Goal: Information Seeking & Learning: Learn about a topic

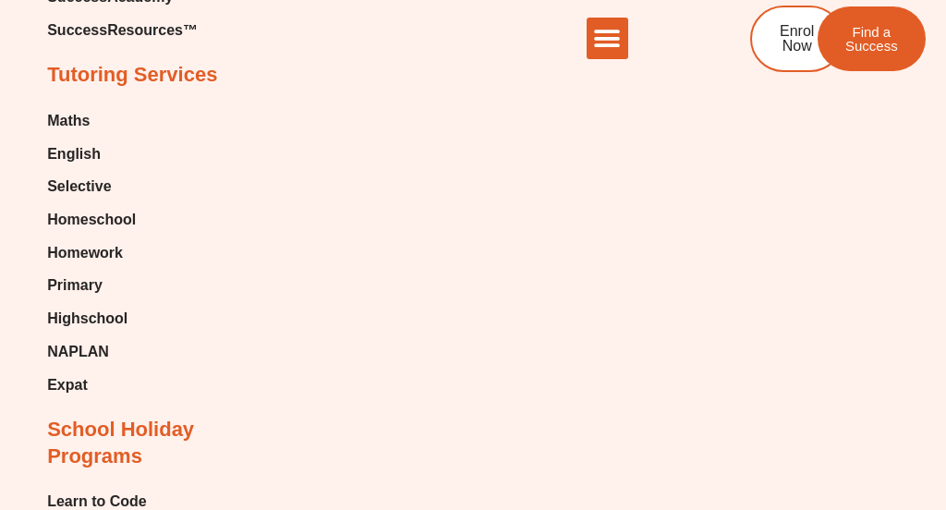
scroll to position [6356, 0]
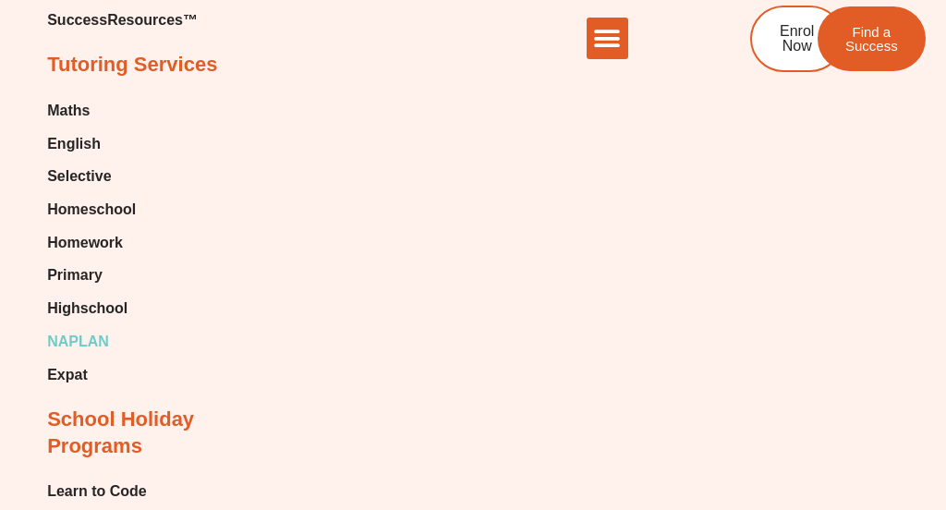
click at [97, 328] on span "NAPLAN" at bounding box center [78, 342] width 62 height 28
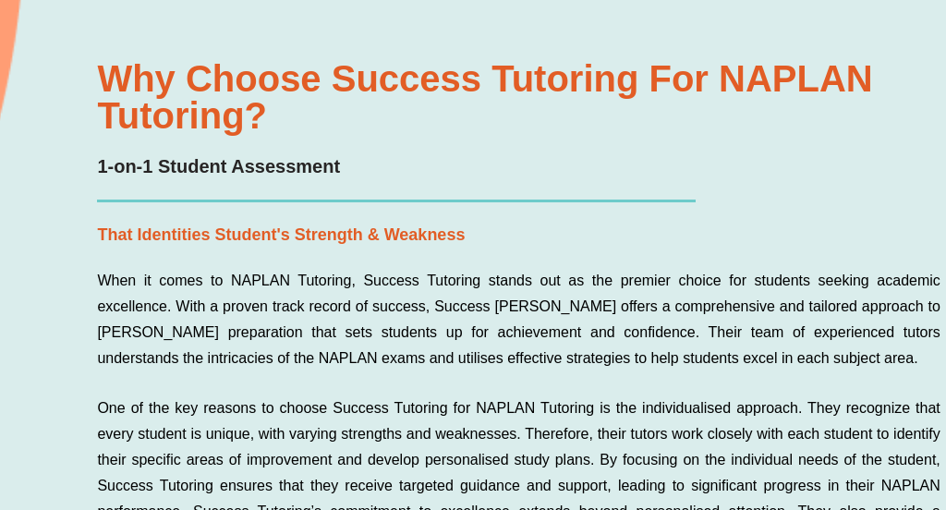
scroll to position [1757, 0]
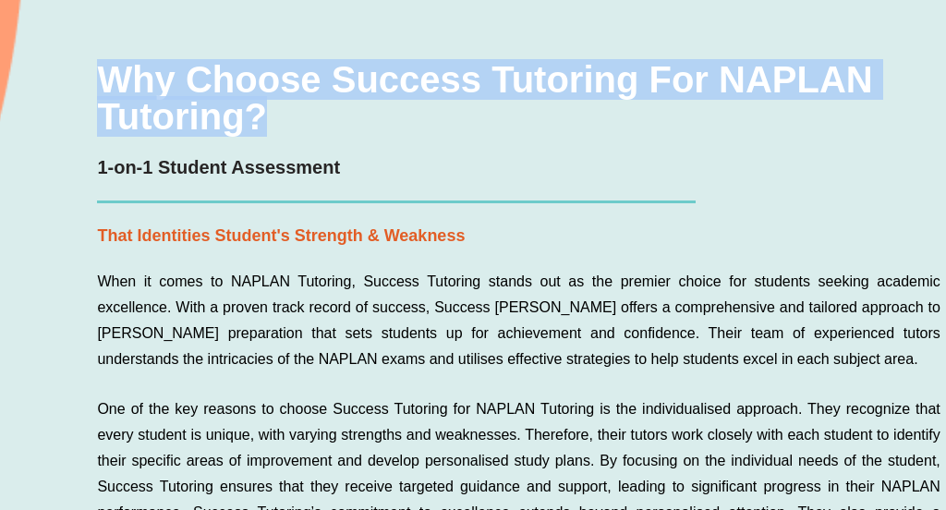
drag, startPoint x: 318, startPoint y: 109, endPoint x: 105, endPoint y: 76, distance: 215.0
click at [105, 76] on h3 "Why choose Success Tutoring for NAPLAN Tutoring?" at bounding box center [518, 98] width 842 height 74
copy h3 "Why choose Success Tutoring for NAPLAN Tutoring?"
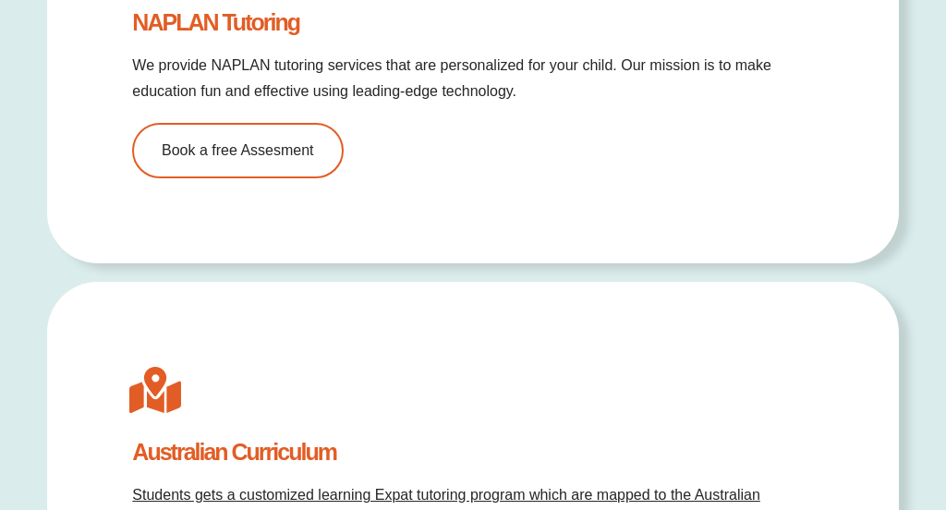
scroll to position [8088, 0]
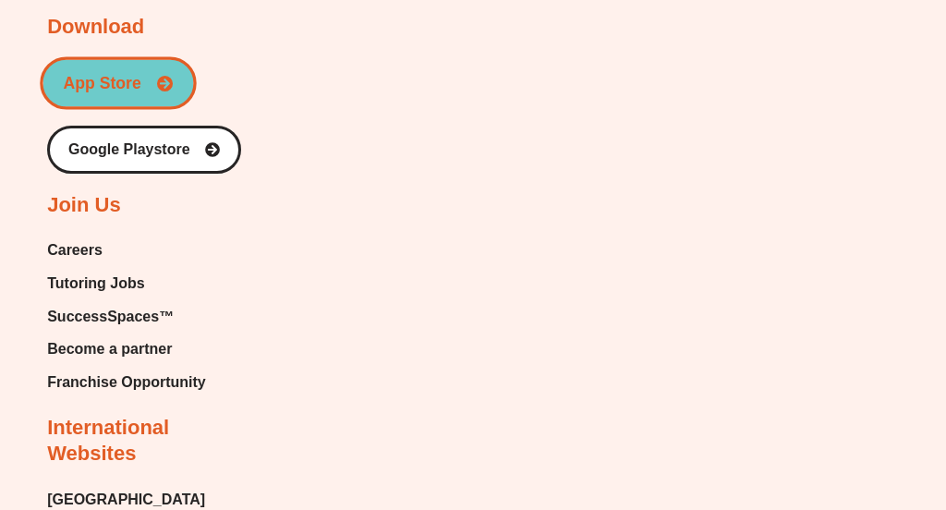
scroll to position [2628, 0]
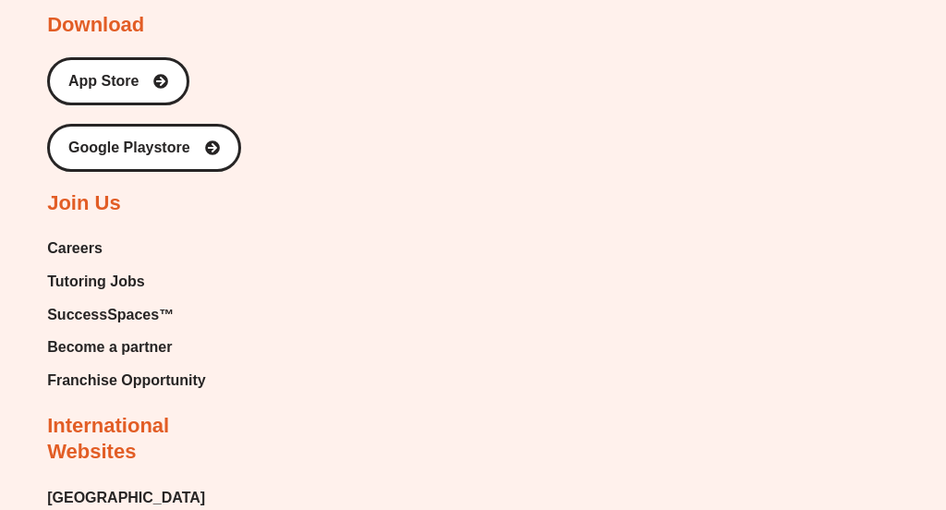
click at [142, 316] on span "SuccessSpaces™" at bounding box center [110, 315] width 127 height 28
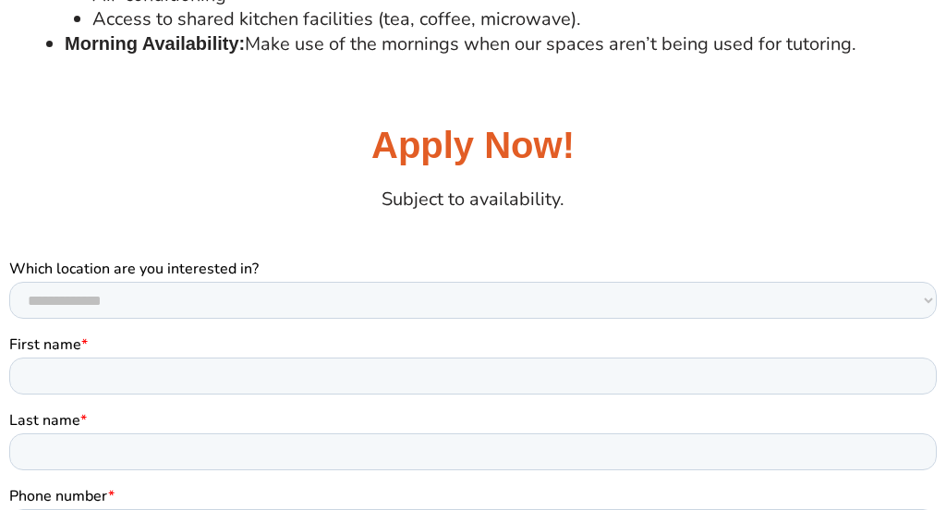
scroll to position [2309, 0]
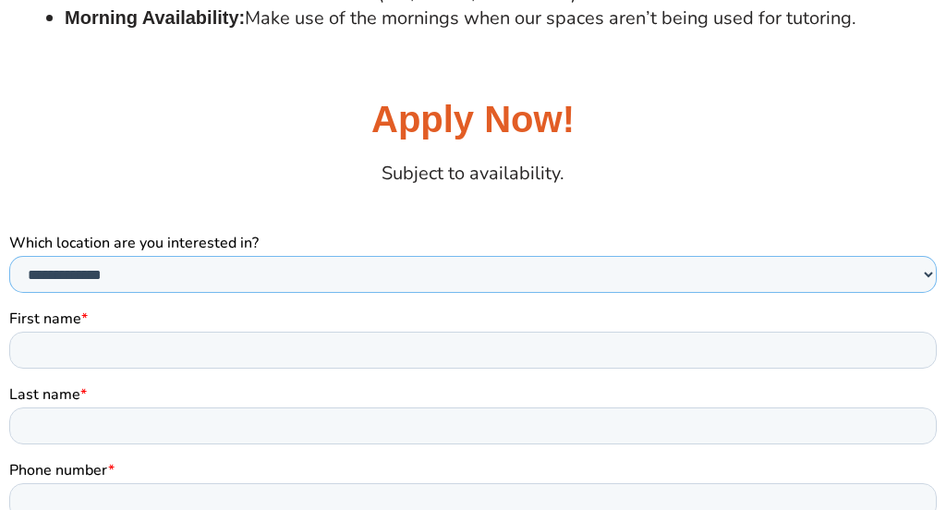
click at [679, 283] on select "**********" at bounding box center [472, 273] width 927 height 37
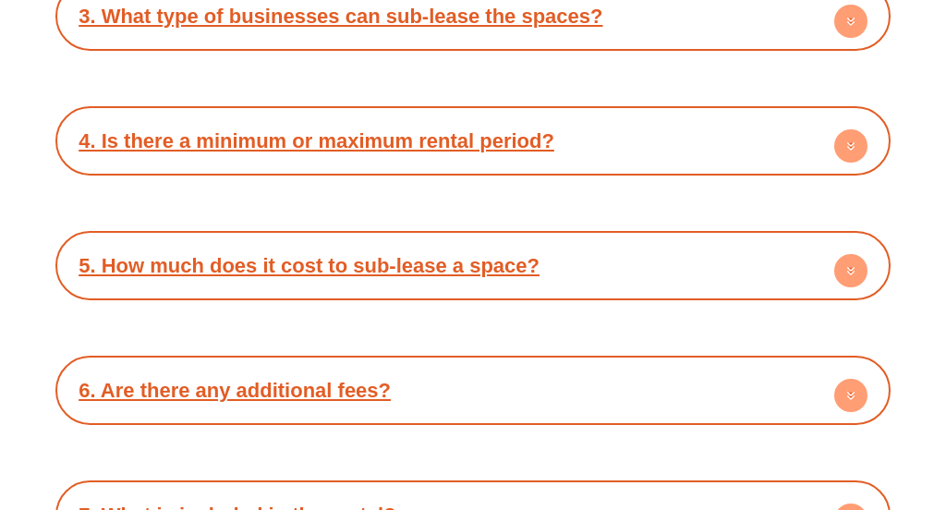
scroll to position [3420, 0]
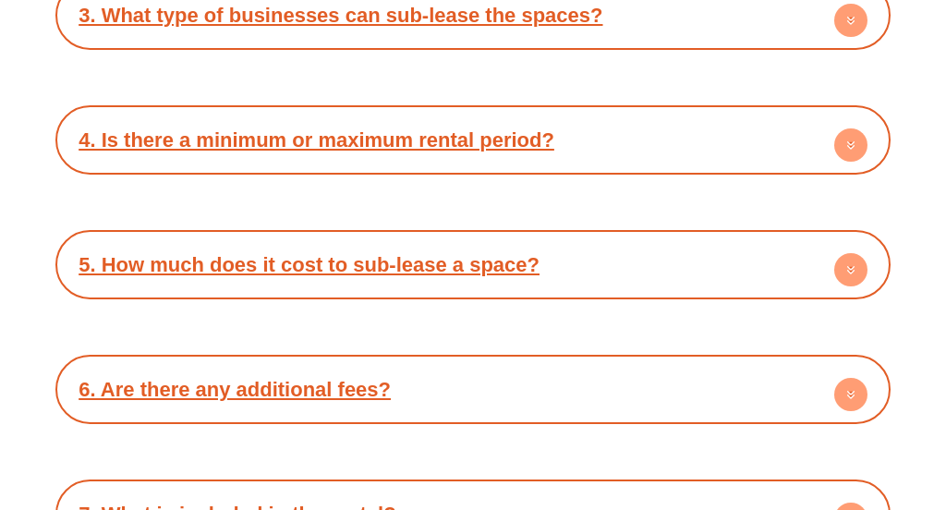
click at [538, 123] on div "4. Is there a minimum or maximum rental period?" at bounding box center [473, 140] width 816 height 51
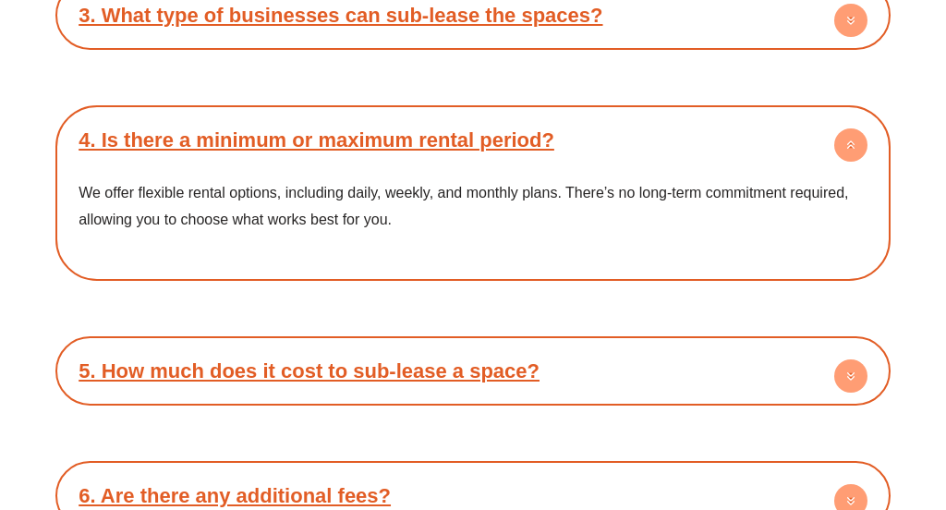
click at [538, 123] on div "4. Is there a minimum or maximum rental period?" at bounding box center [473, 140] width 816 height 51
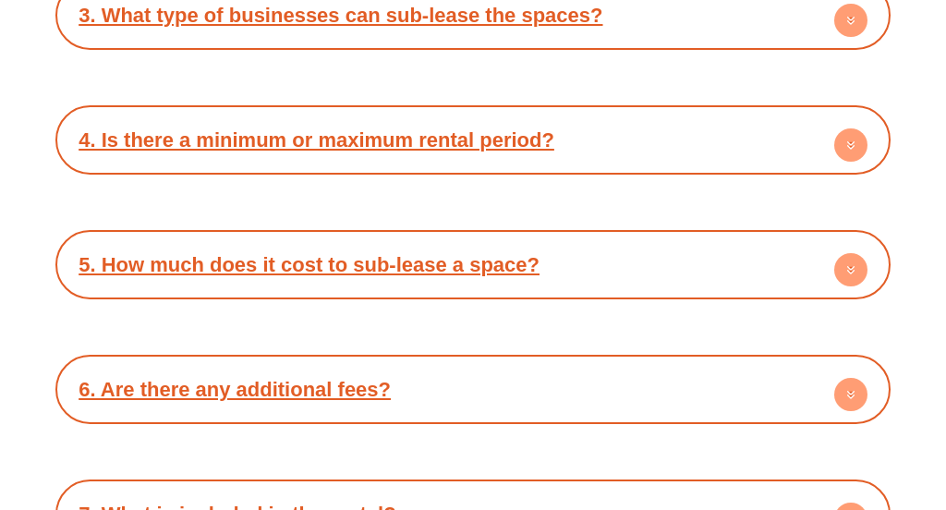
click at [502, 253] on link "5. How much does it cost to sub-lease a space?" at bounding box center [309, 264] width 461 height 23
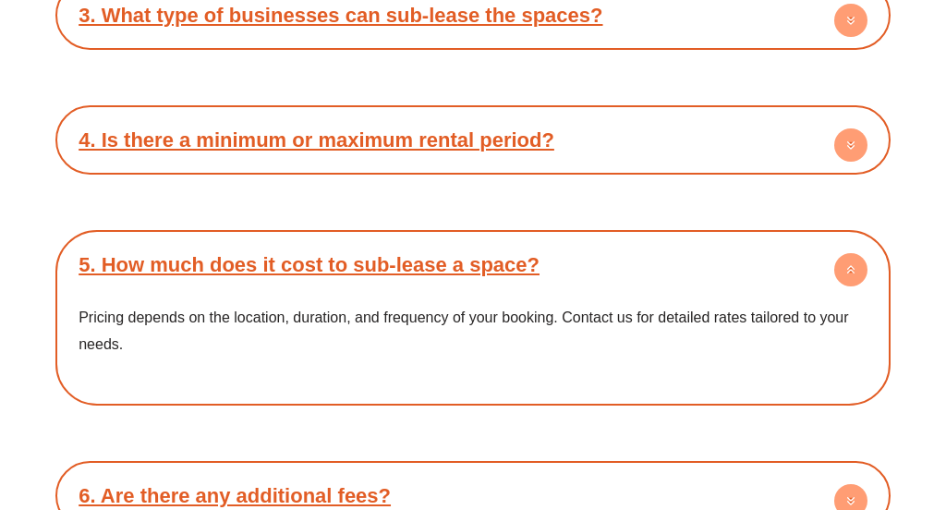
click at [502, 253] on link "5. How much does it cost to sub-lease a space?" at bounding box center [309, 264] width 461 height 23
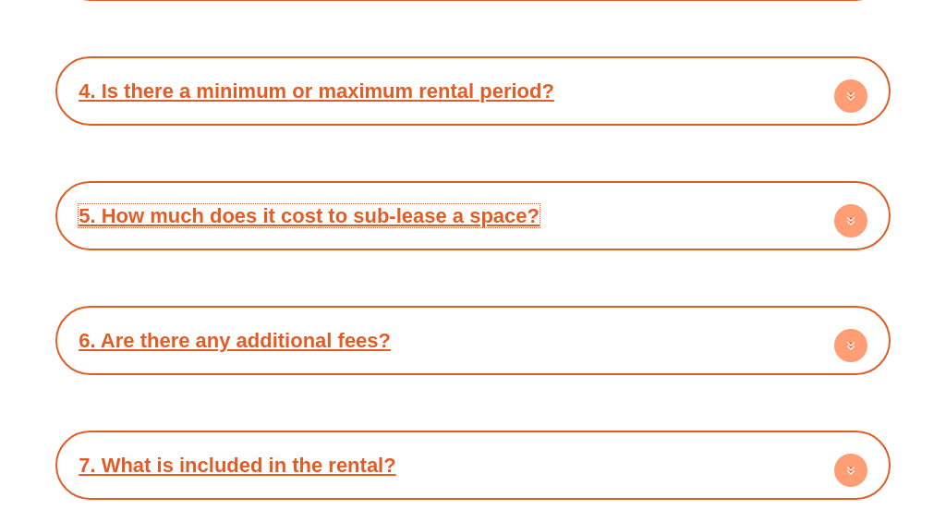
scroll to position [3473, 0]
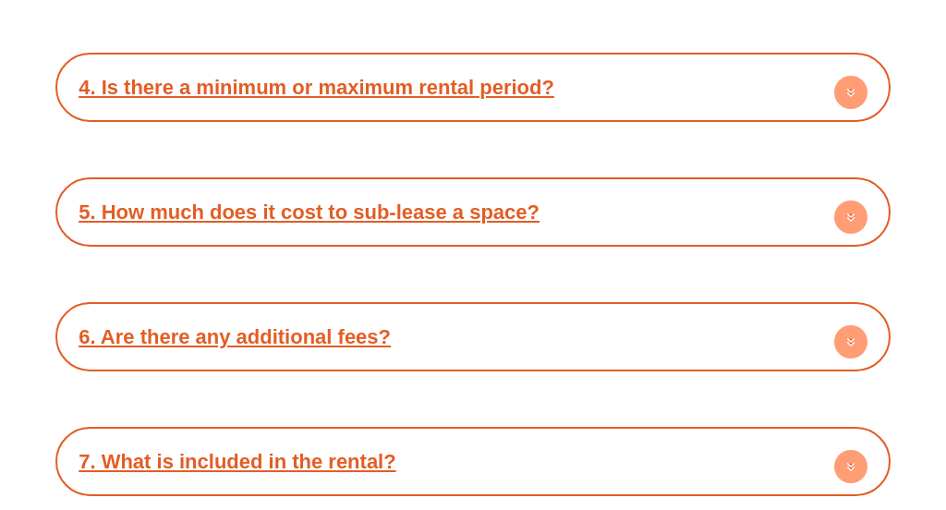
click at [438, 436] on div "7. What is included in the rental?" at bounding box center [473, 461] width 816 height 51
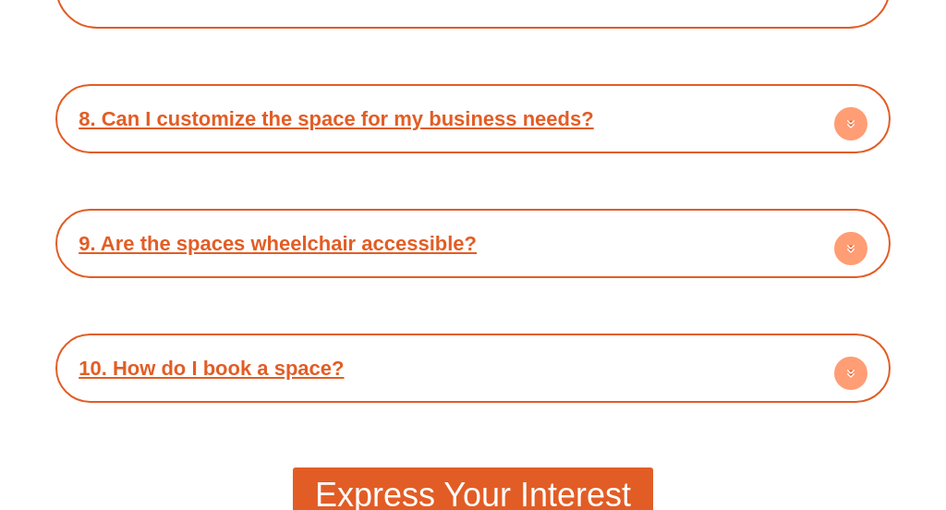
scroll to position [4153, 0]
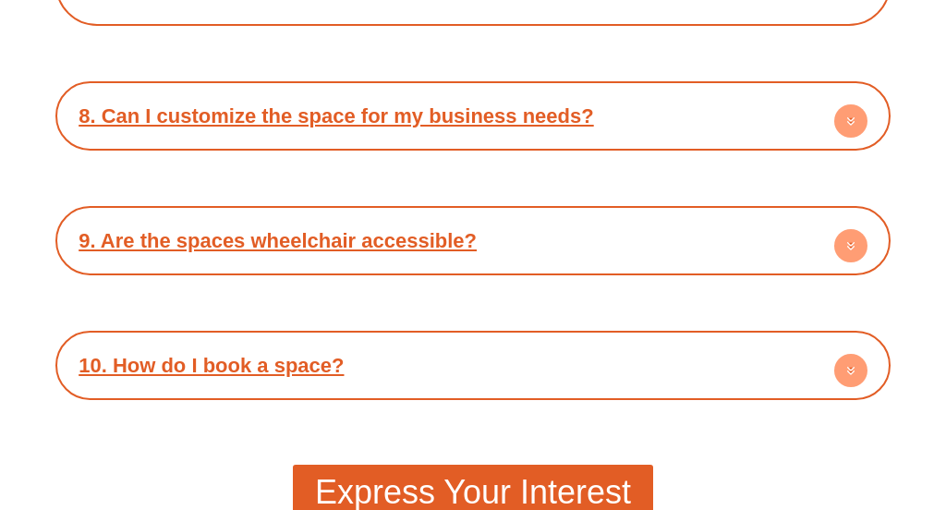
click at [302, 354] on link "10. How do I book a space?" at bounding box center [211, 365] width 265 height 23
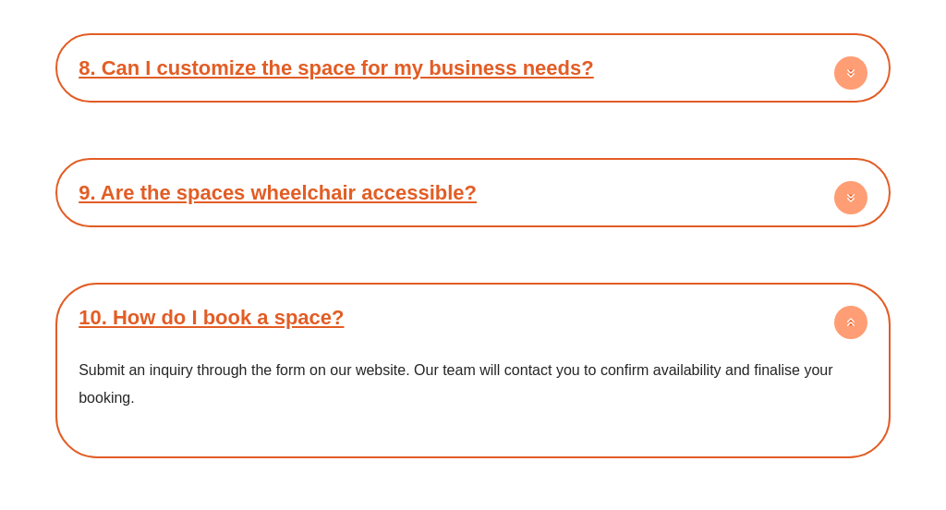
scroll to position [4204, 0]
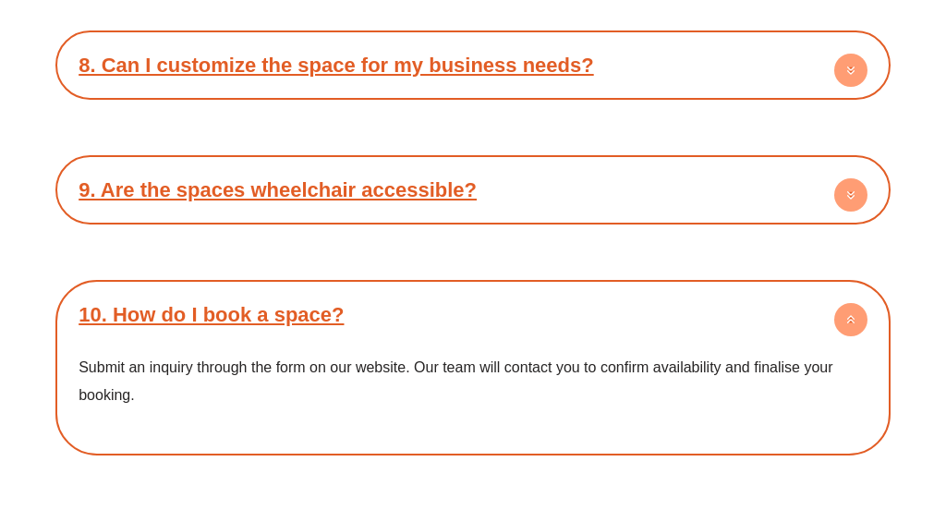
click at [382, 178] on link "9. Are the spaces wheelchair accessible?" at bounding box center [278, 189] width 398 height 23
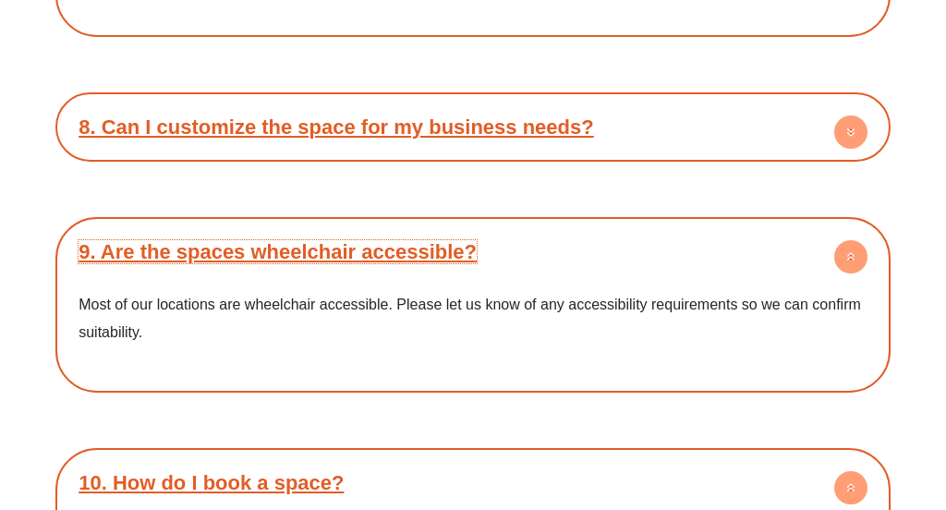
scroll to position [4139, 0]
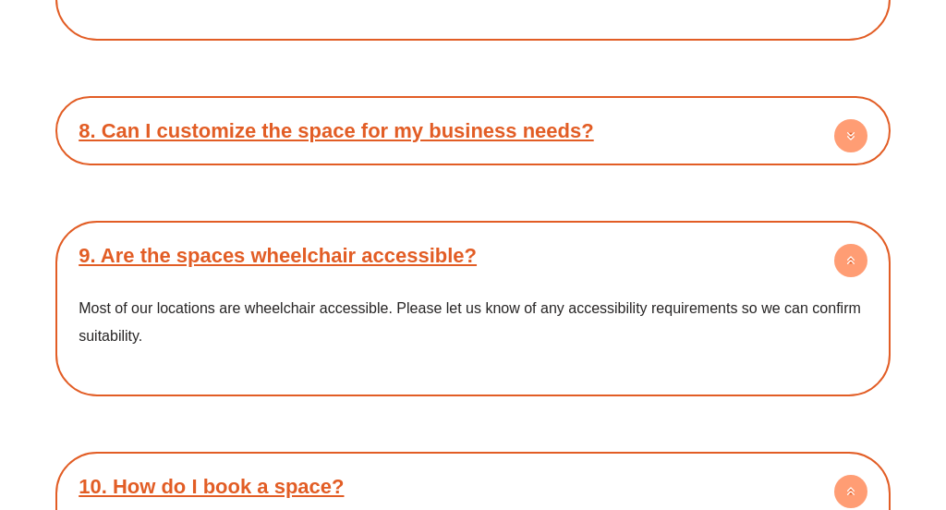
click at [420, 119] on link "8. Can I customize the space for my business needs?" at bounding box center [336, 130] width 515 height 23
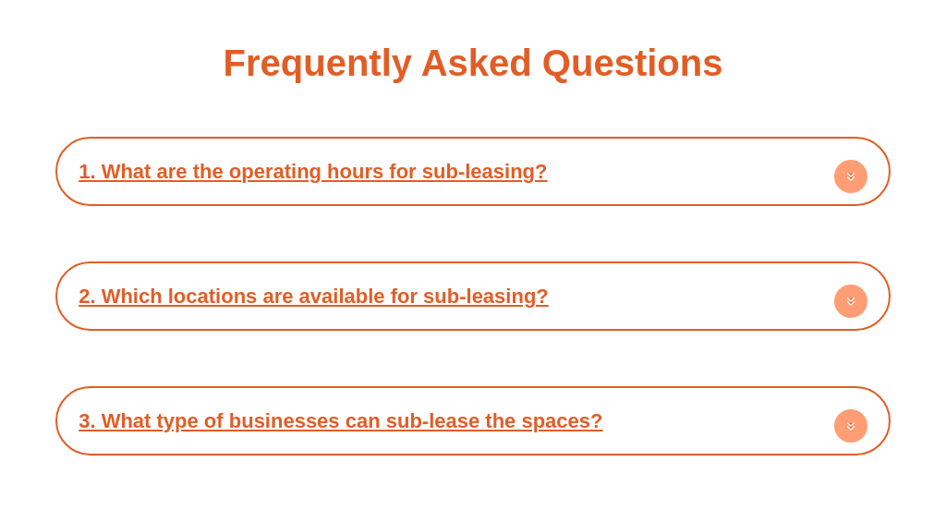
scroll to position [3007, 0]
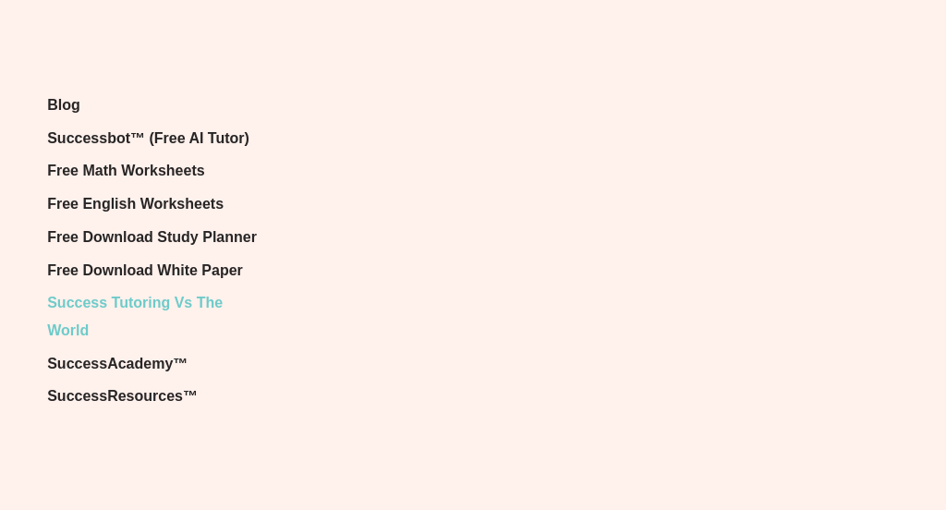
scroll to position [5426, 0]
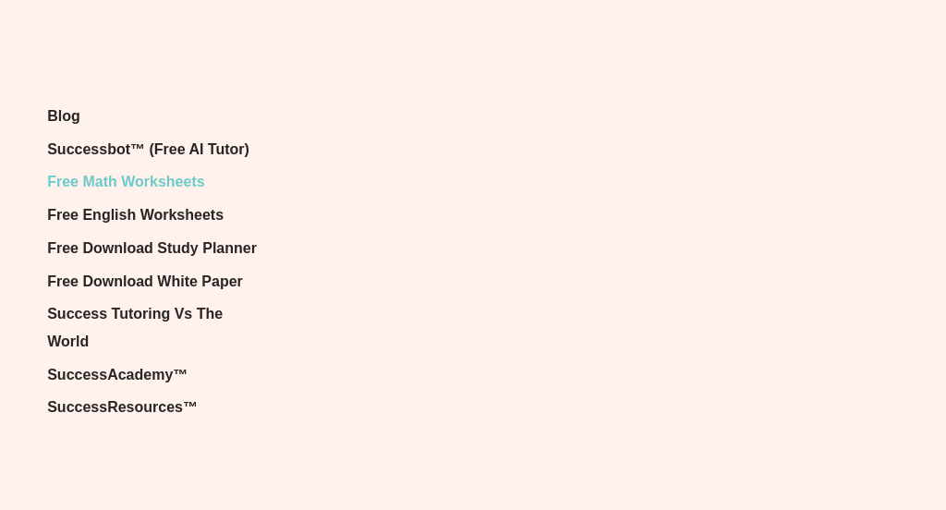
click at [157, 183] on span "Free Math Worksheets" at bounding box center [125, 182] width 157 height 28
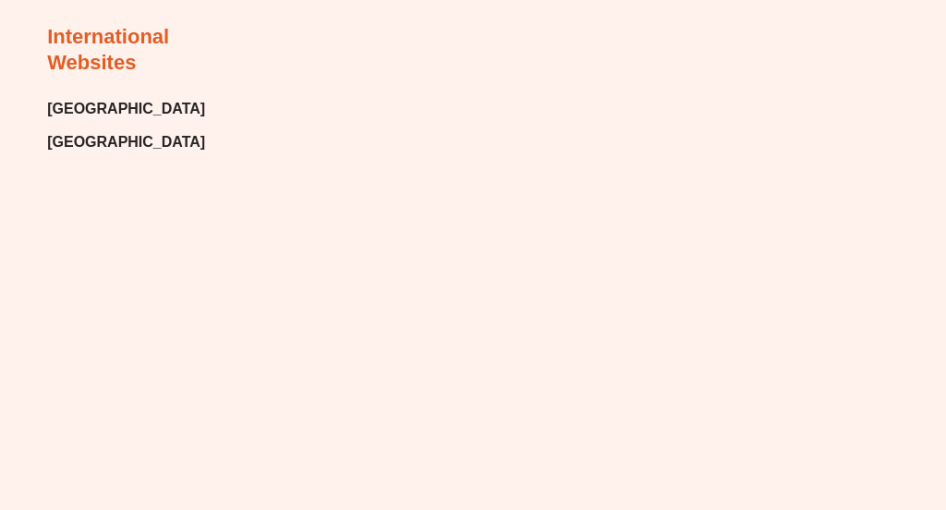
scroll to position [3983, 0]
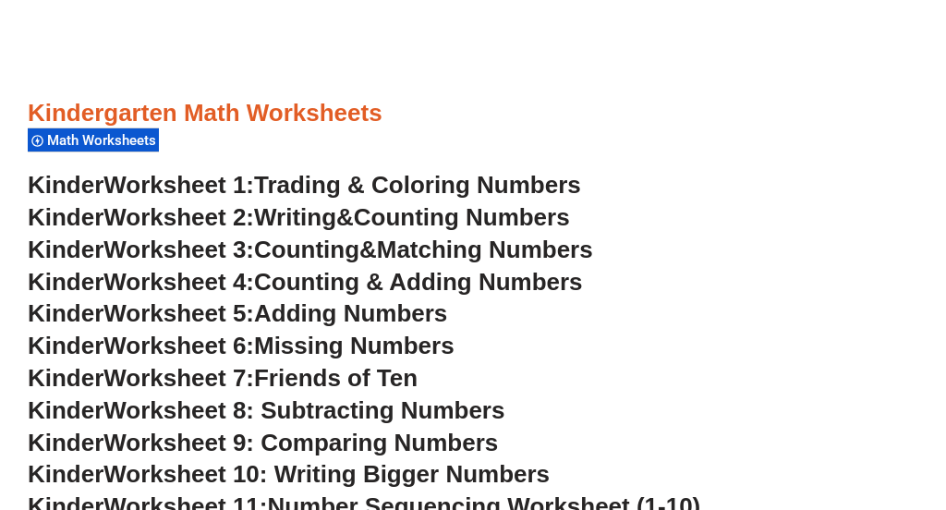
scroll to position [994, 0]
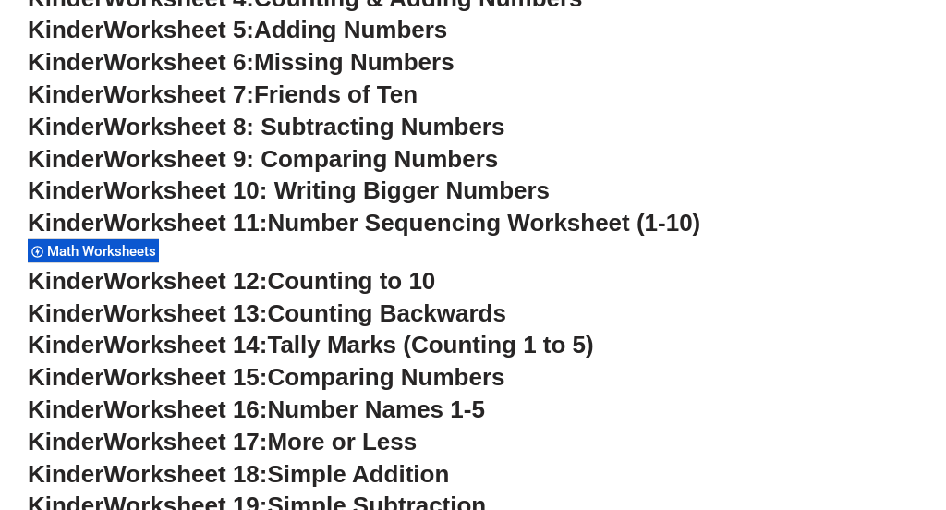
click at [381, 215] on span "Number Sequencing Worksheet (1-10)" at bounding box center [483, 223] width 433 height 28
click at [83, 258] on span "Math Worksheets" at bounding box center [104, 251] width 115 height 17
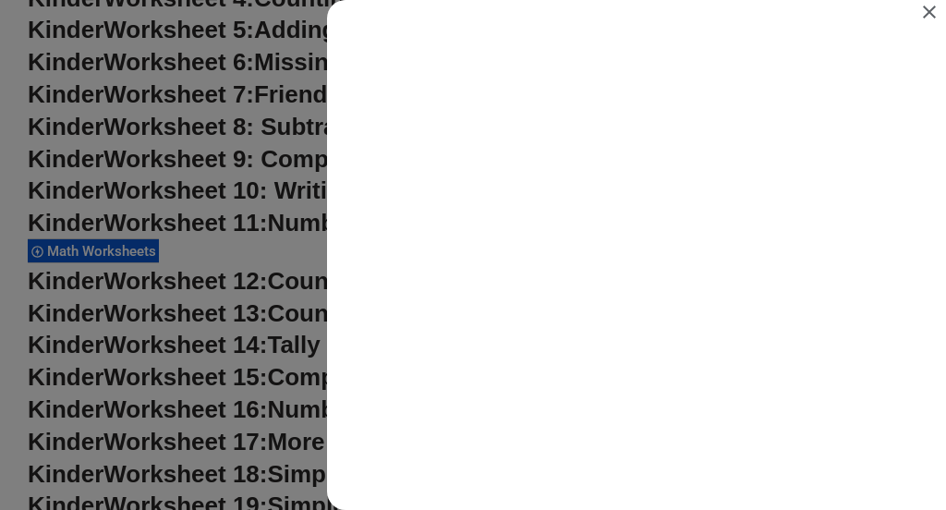
scroll to position [0, 0]
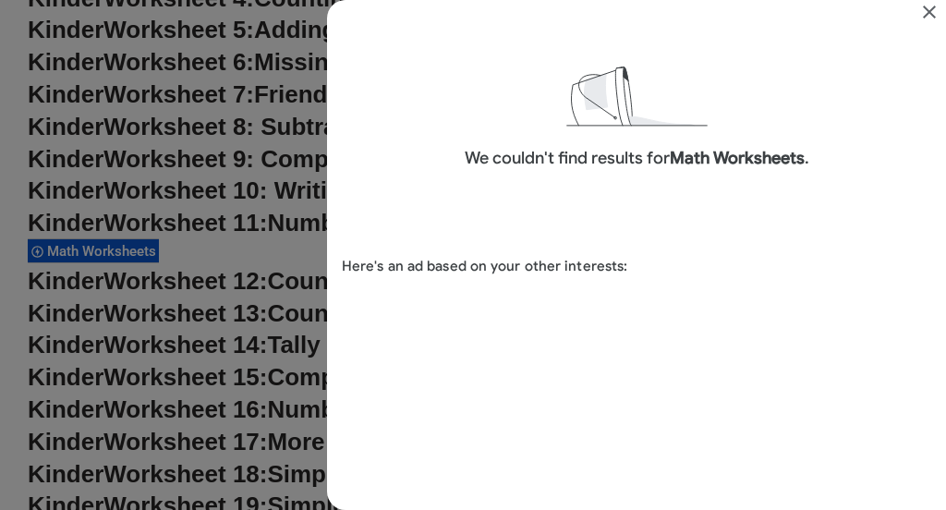
click at [931, 11] on icon "Close" at bounding box center [929, 12] width 22 height 22
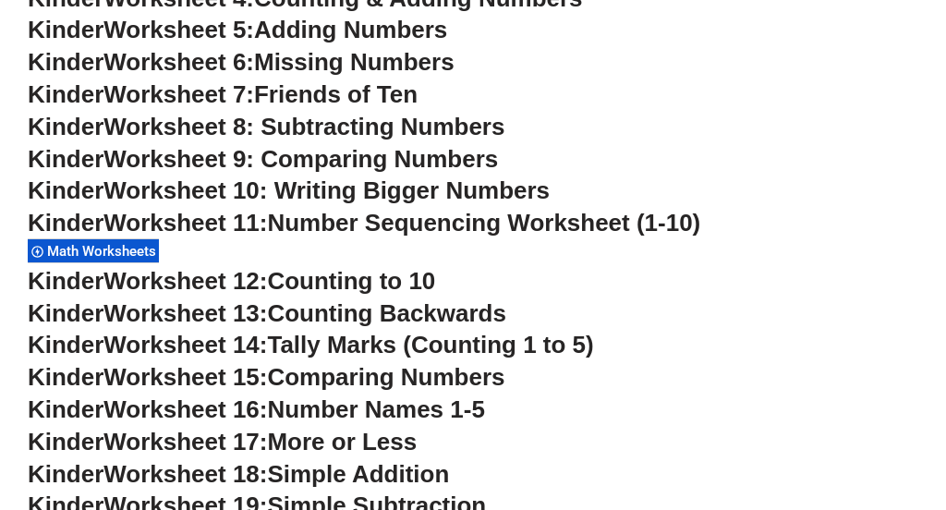
scroll to position [994, 0]
click at [245, 187] on span "Worksheet 10: Writing Bigger Numbers" at bounding box center [326, 190] width 446 height 28
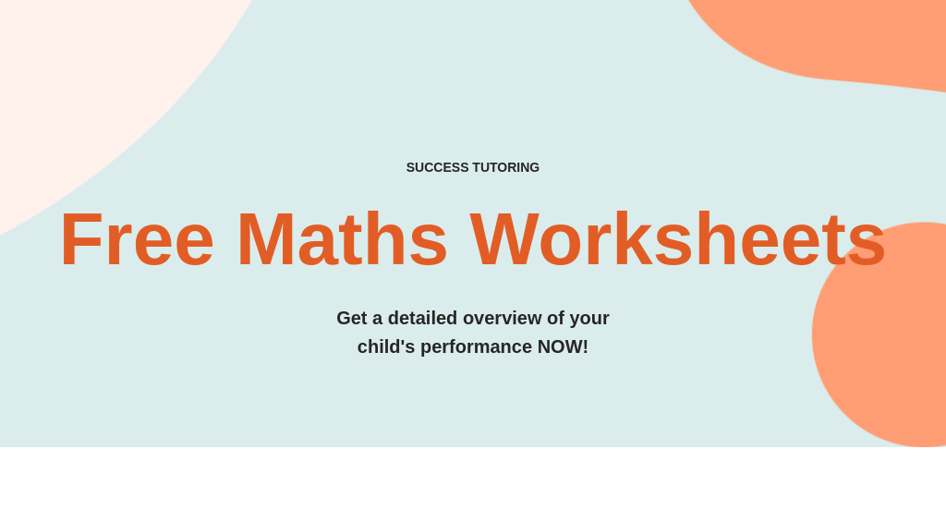
scroll to position [0, 0]
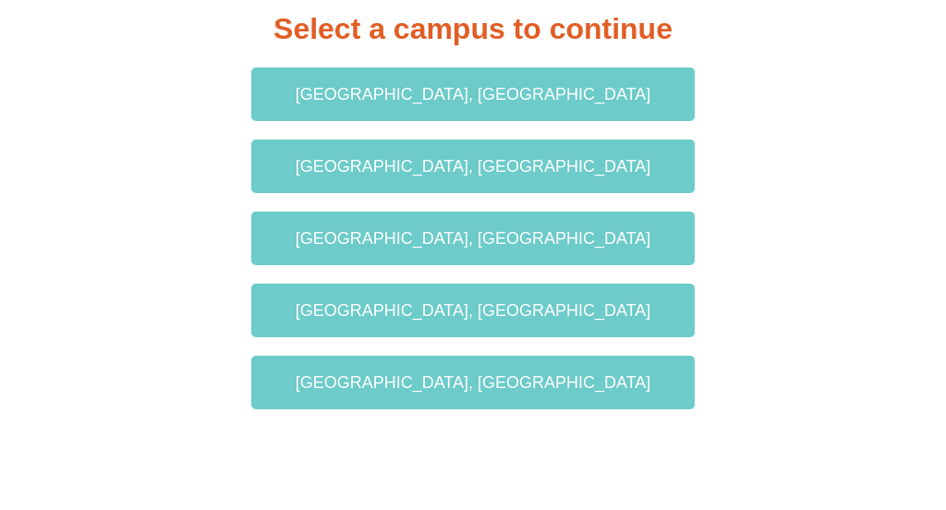
scroll to position [190, 0]
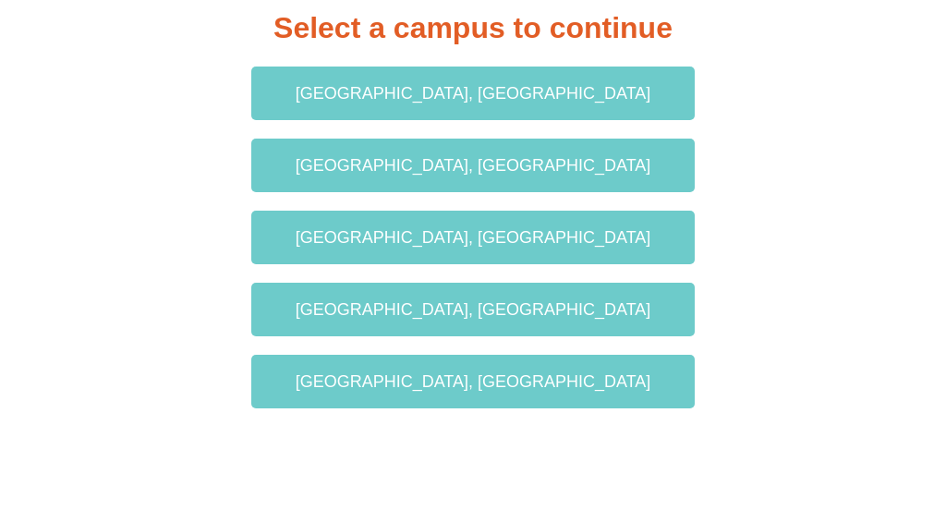
click at [495, 305] on span "Liverpool, NSW" at bounding box center [474, 309] width 356 height 17
click at [376, 169] on span "[GEOGRAPHIC_DATA], [GEOGRAPHIC_DATA]" at bounding box center [472, 165] width 369 height 17
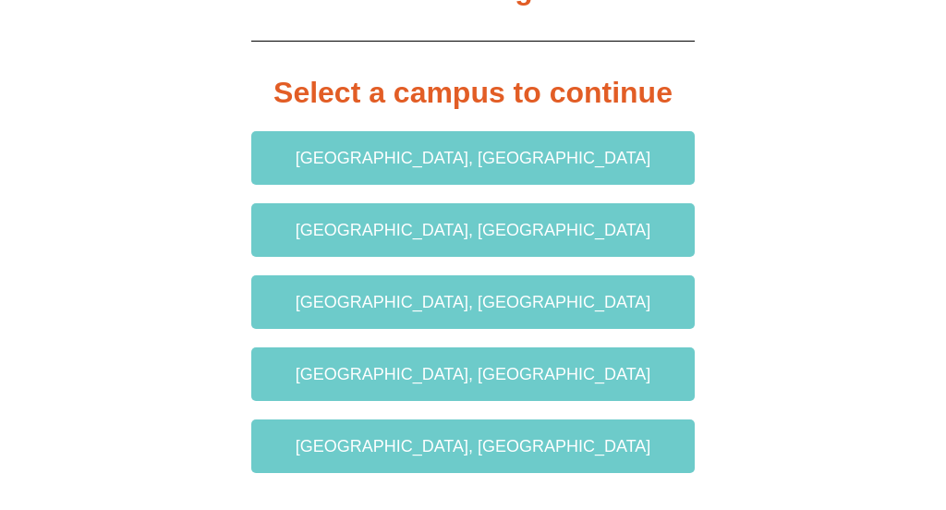
click at [348, 144] on link "[GEOGRAPHIC_DATA], [GEOGRAPHIC_DATA]" at bounding box center [472, 158] width 443 height 54
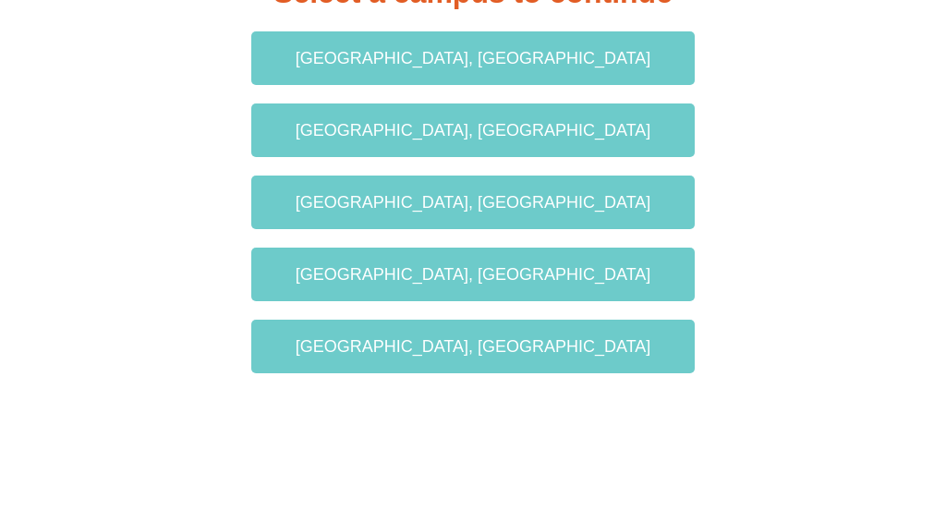
click at [378, 332] on link "Wentworthville, NSW" at bounding box center [472, 347] width 443 height 54
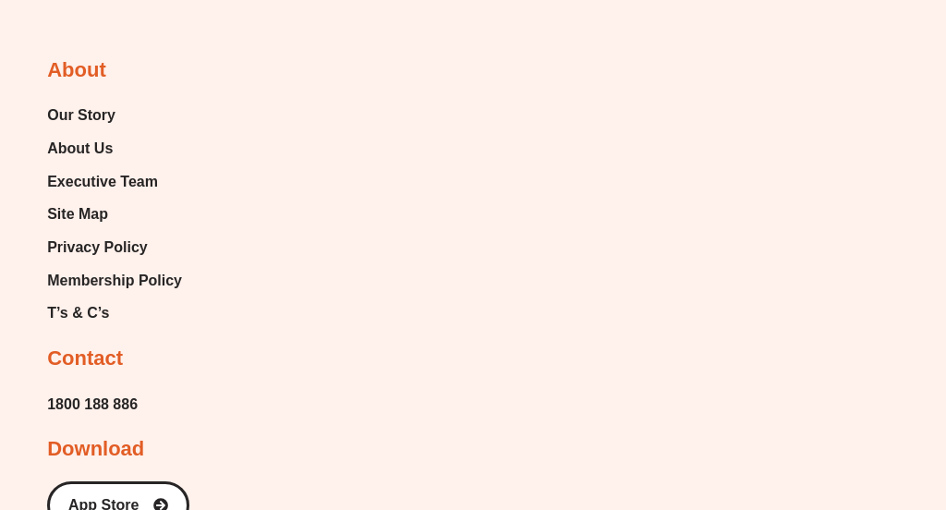
scroll to position [1172, 0]
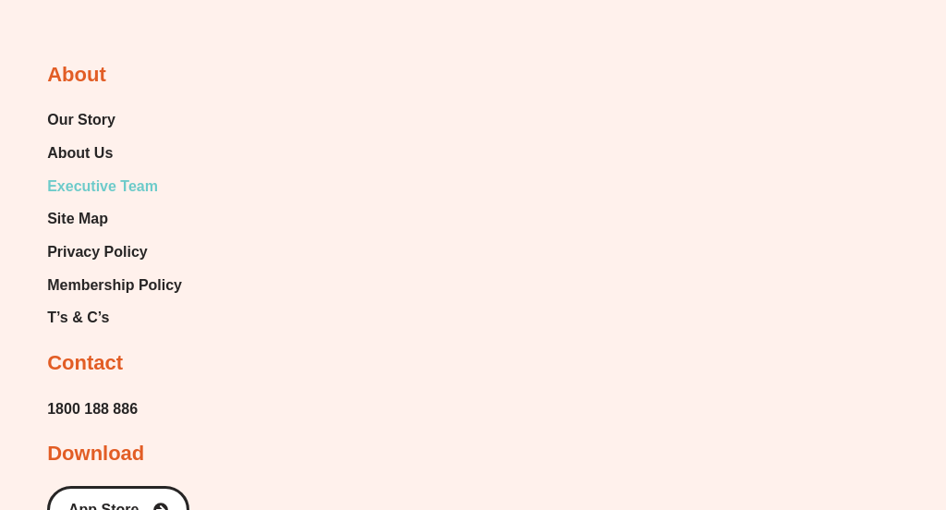
click at [90, 182] on span "Executive Team" at bounding box center [102, 187] width 111 height 28
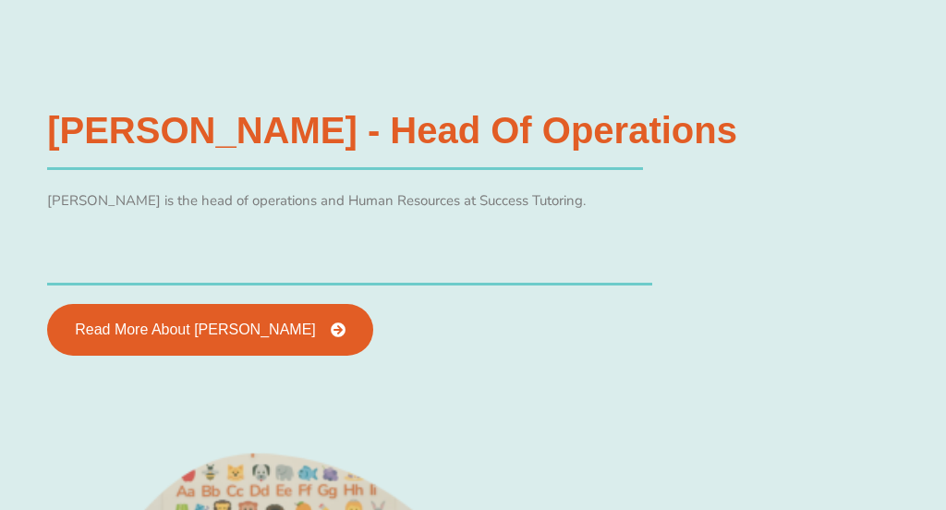
scroll to position [4127, 0]
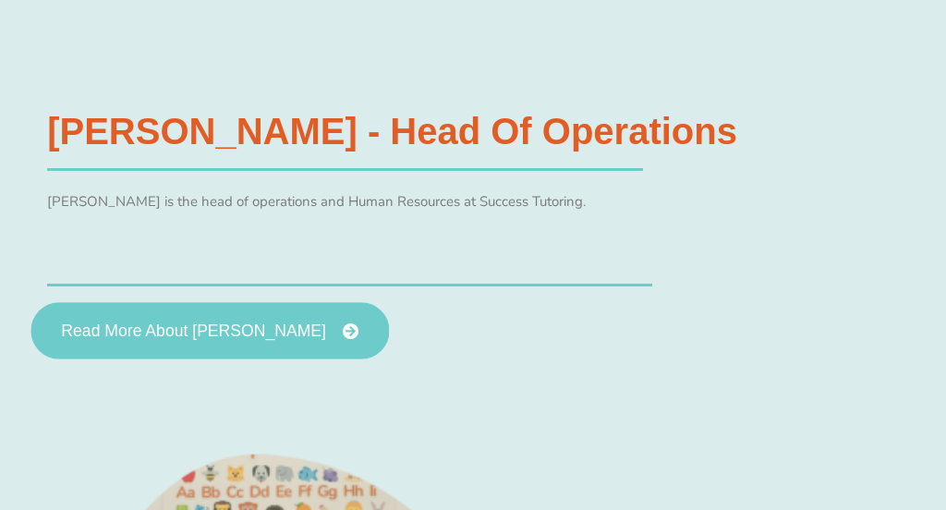
click at [258, 302] on link "Read More About Timothy Nguyen" at bounding box center [210, 330] width 358 height 57
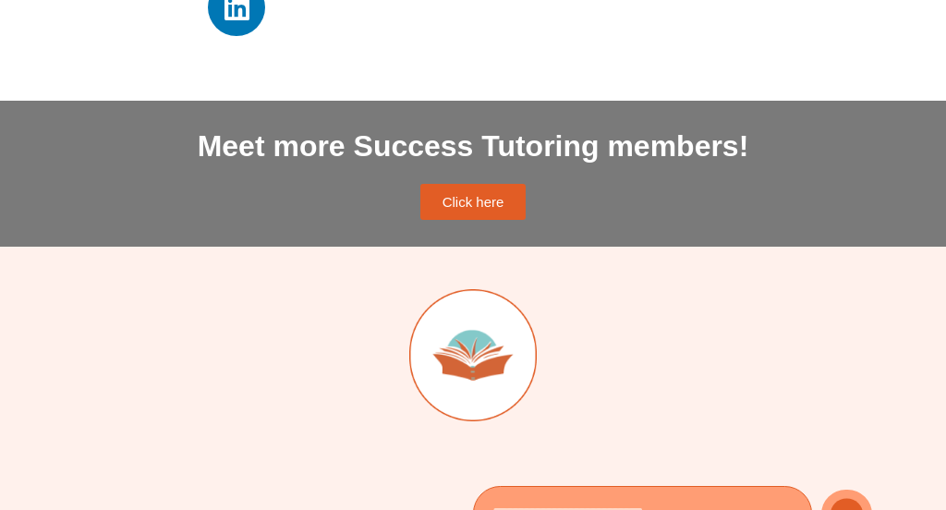
scroll to position [1359, 0]
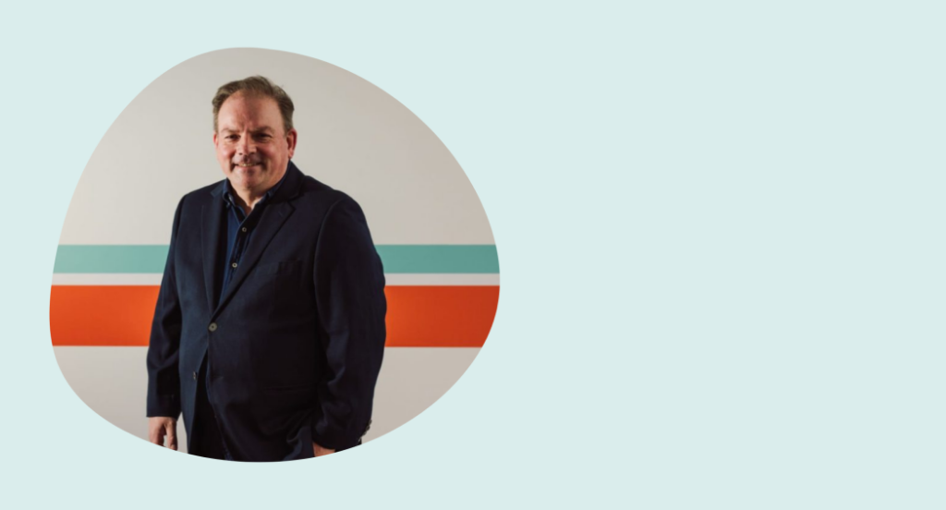
scroll to position [4700, 0]
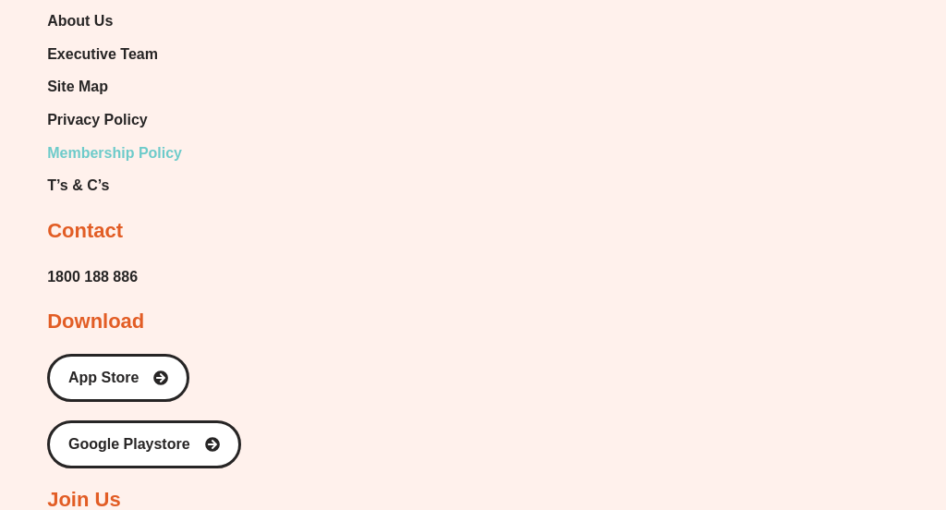
click at [143, 151] on span "Membership Policy" at bounding box center [114, 153] width 135 height 28
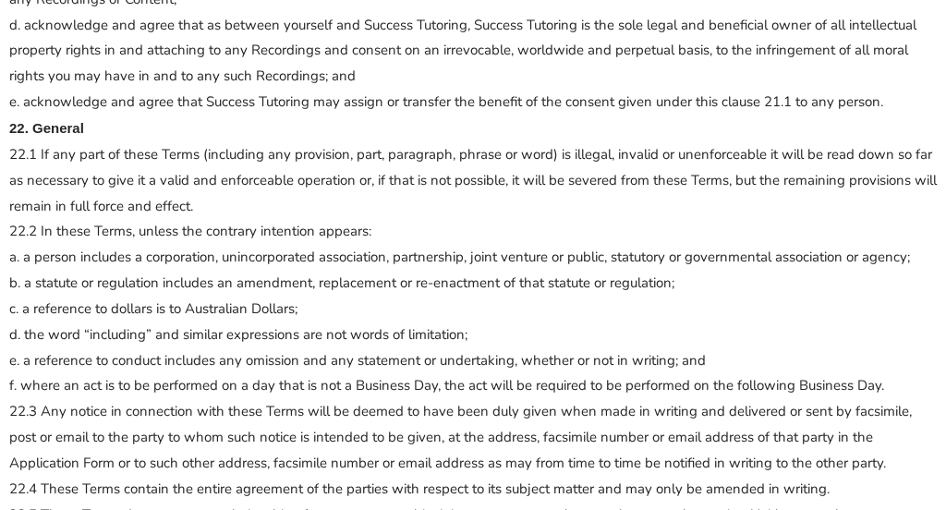
scroll to position [5098, 0]
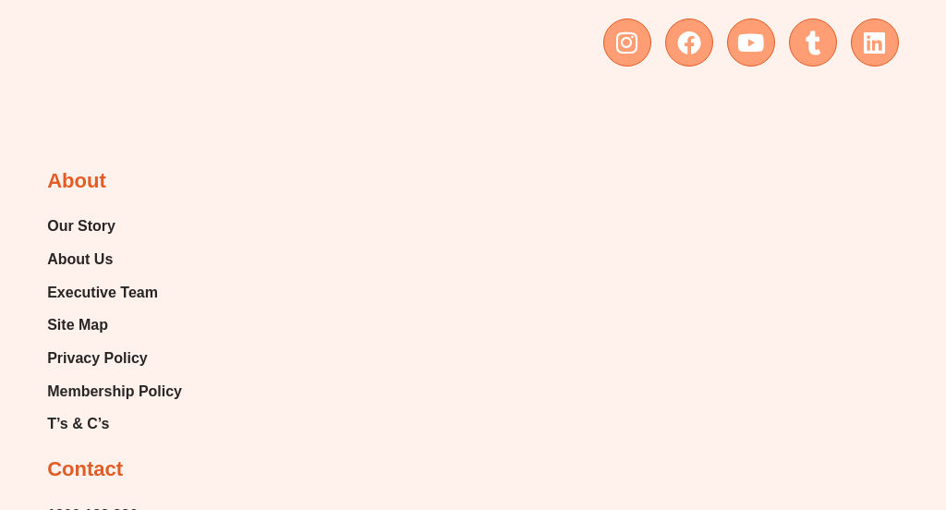
scroll to position [1059, 0]
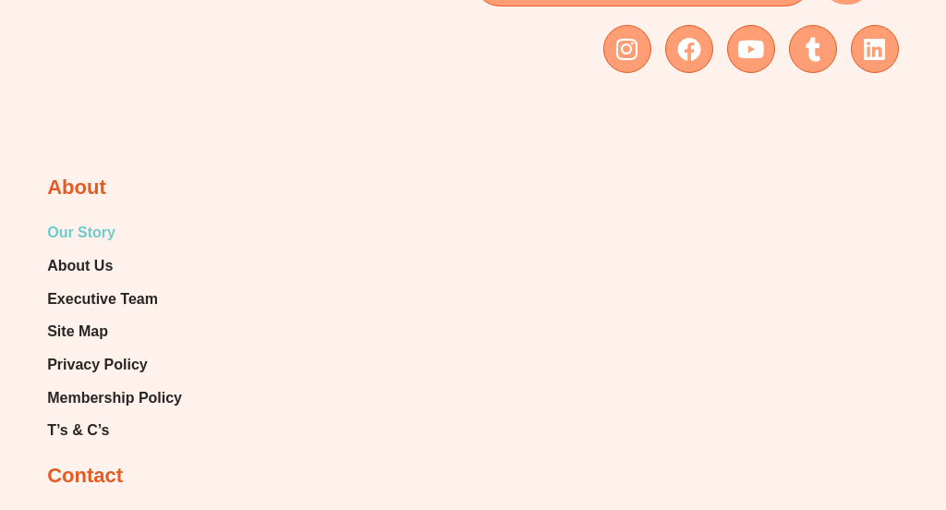
click at [99, 232] on span "Our Story" at bounding box center [81, 233] width 68 height 28
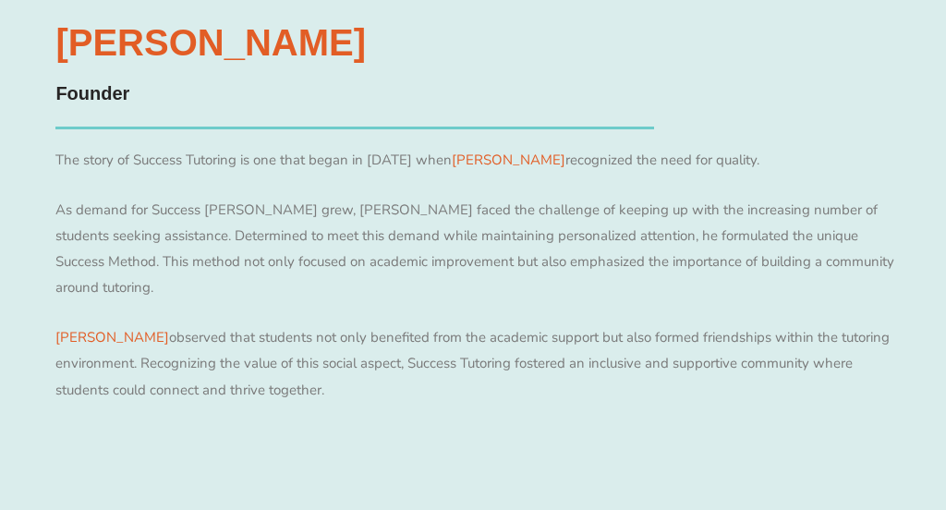
scroll to position [1555, 0]
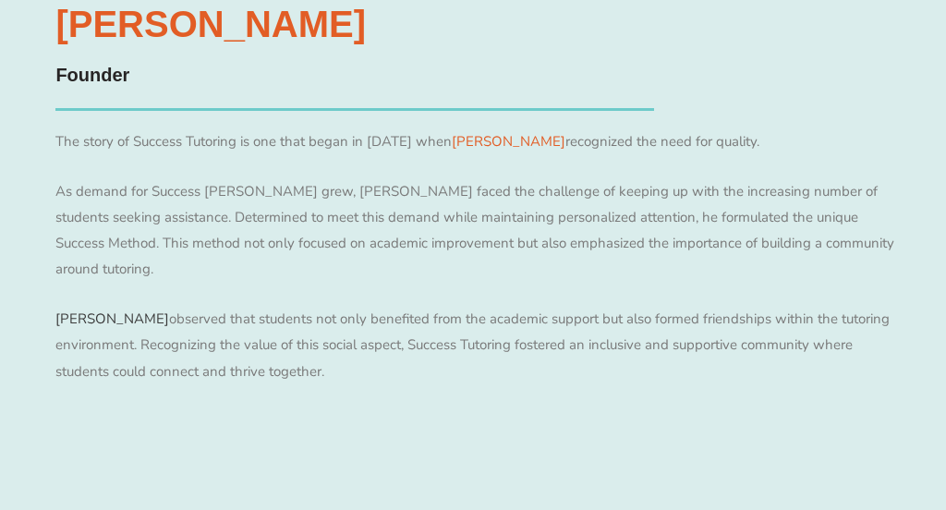
click at [91, 309] on link "[PERSON_NAME]" at bounding box center [112, 318] width 114 height 18
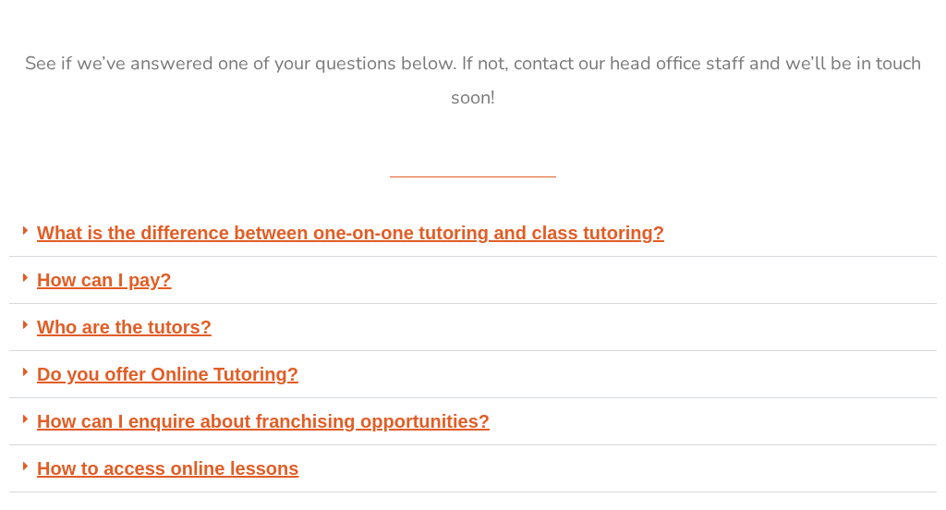
scroll to position [327, 0]
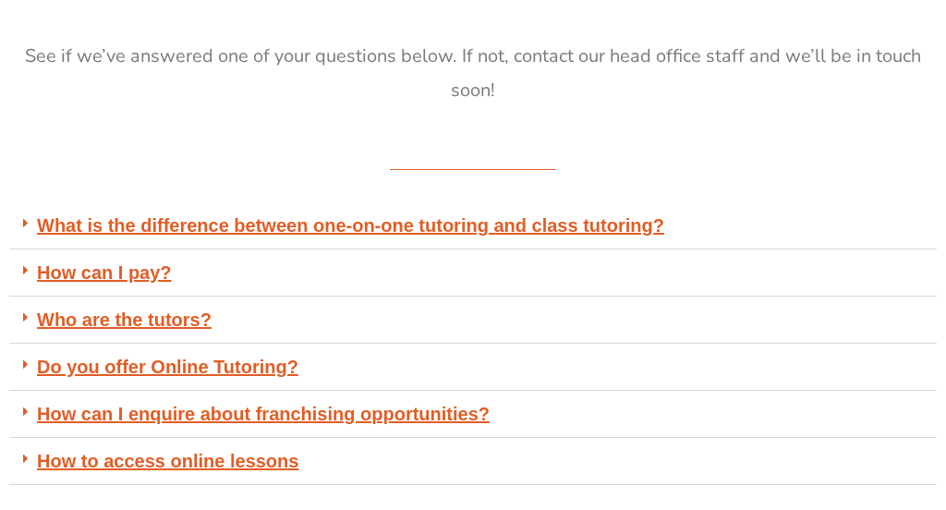
click at [125, 275] on link "How can I pay?" at bounding box center [104, 272] width 135 height 20
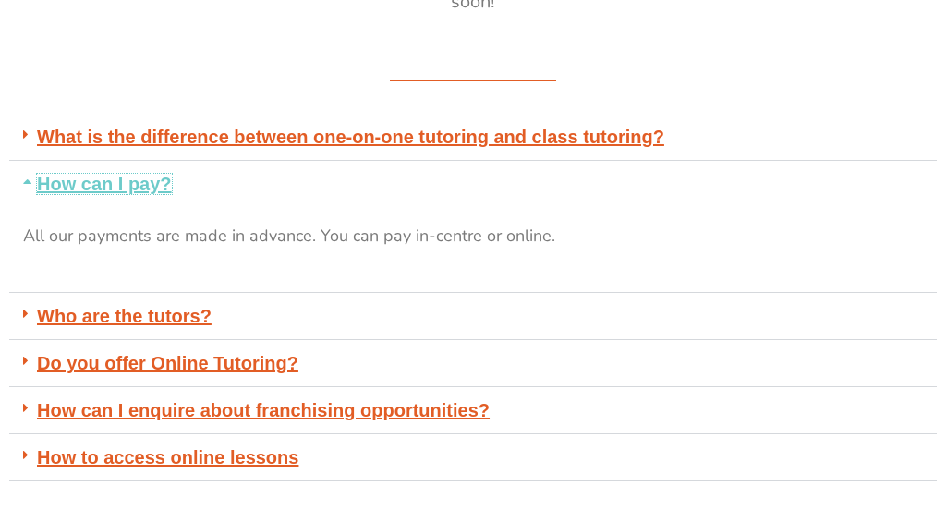
scroll to position [428, 0]
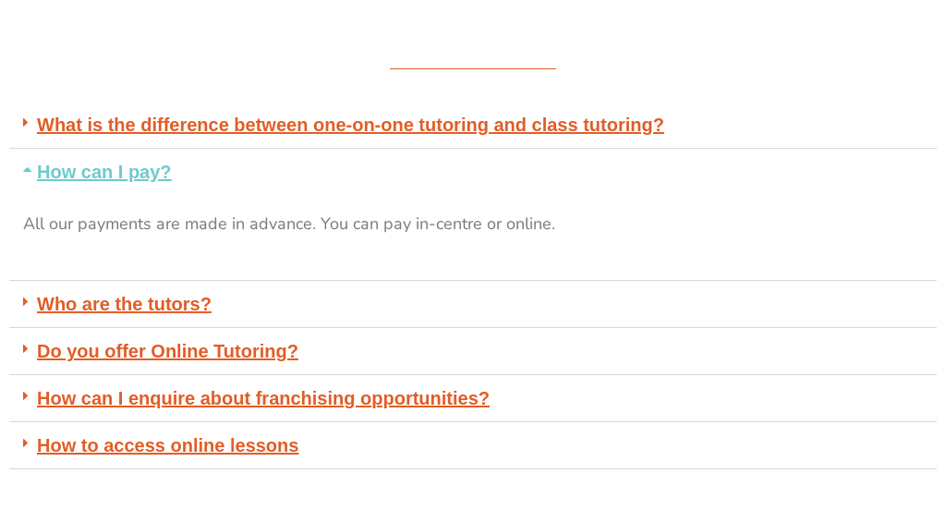
click at [157, 312] on link "Who are the tutors?" at bounding box center [124, 304] width 175 height 20
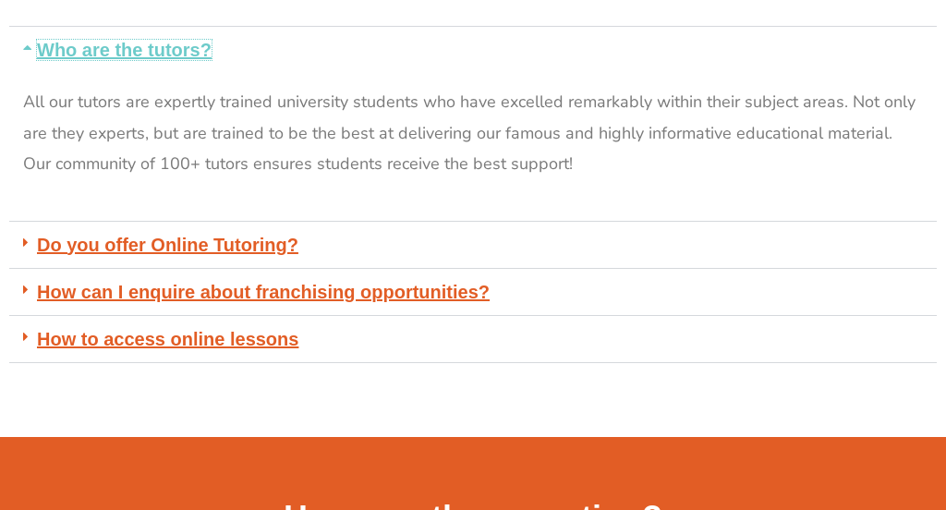
scroll to position [683, 0]
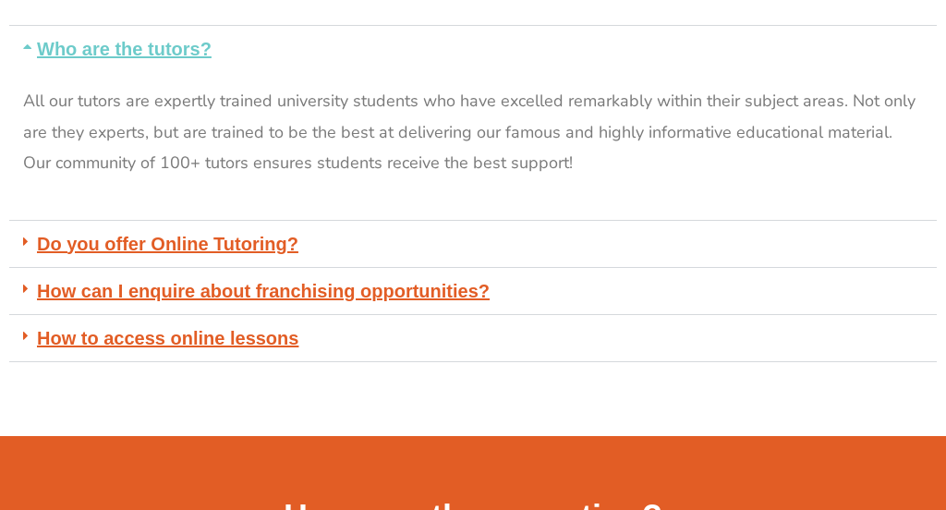
click at [202, 335] on link "How to access online lessons" at bounding box center [167, 338] width 261 height 20
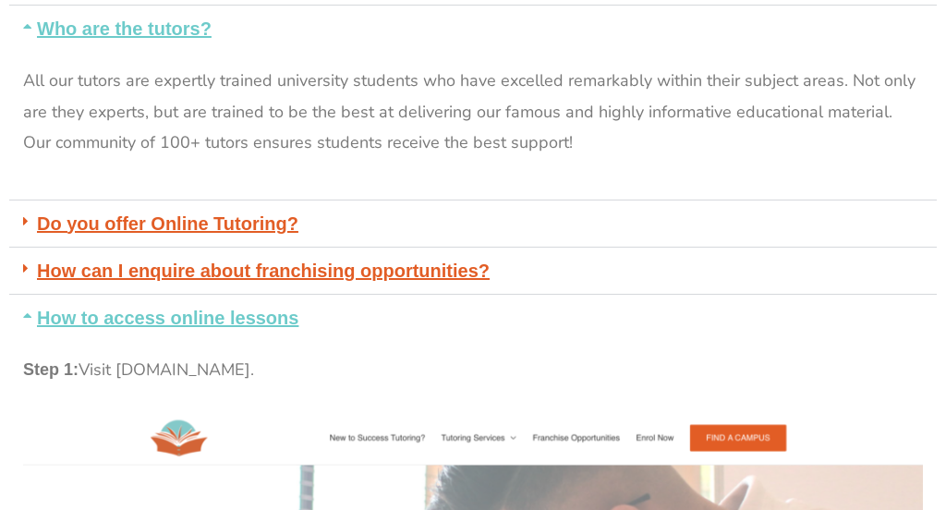
scroll to position [702, 0]
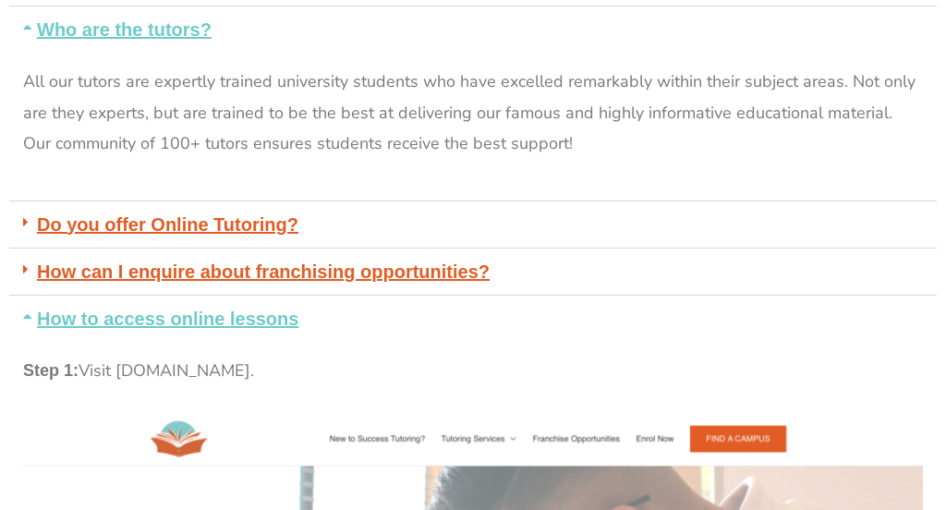
click at [210, 315] on link "How to access online lessons" at bounding box center [167, 318] width 261 height 20
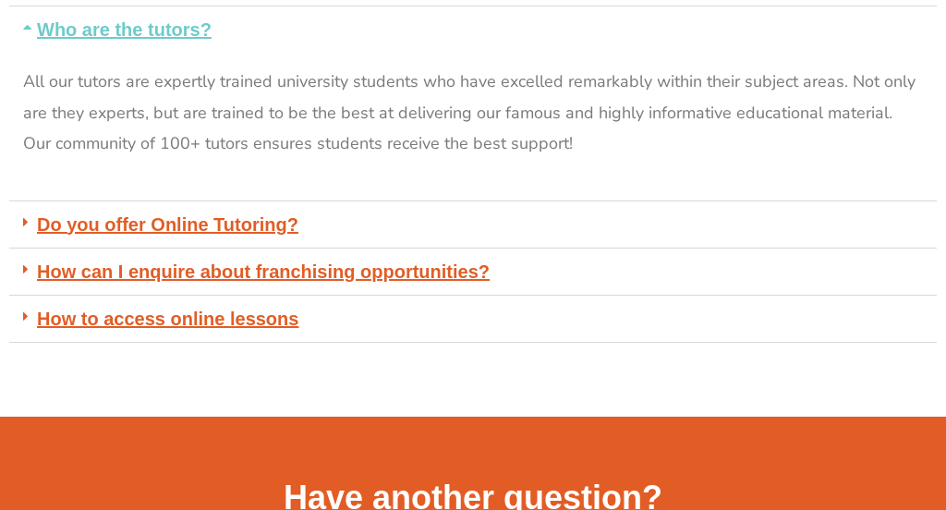
click at [224, 230] on link "Do you offer Online Tutoring?" at bounding box center [167, 224] width 261 height 20
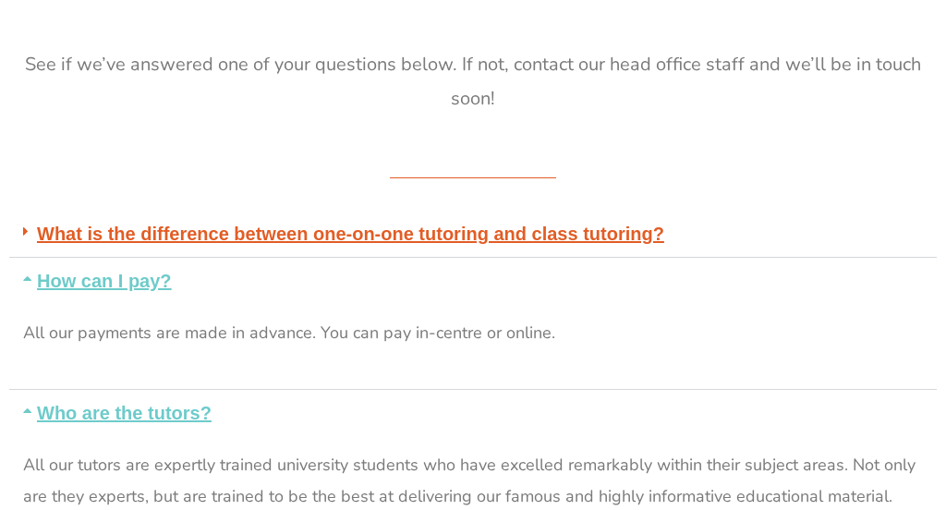
scroll to position [306, 0]
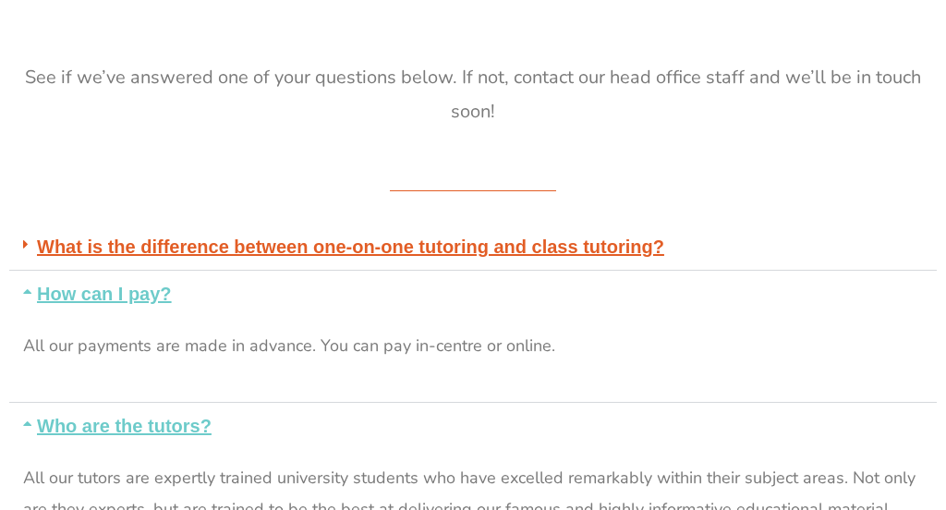
click at [222, 245] on link "What is the difference between one-on-one tutoring and class tutoring?" at bounding box center [350, 246] width 627 height 20
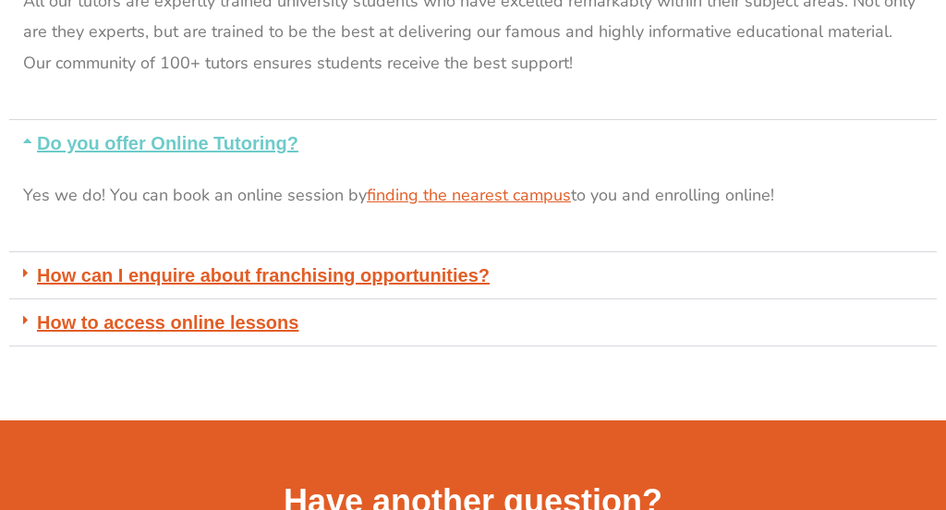
scroll to position [1030, 0]
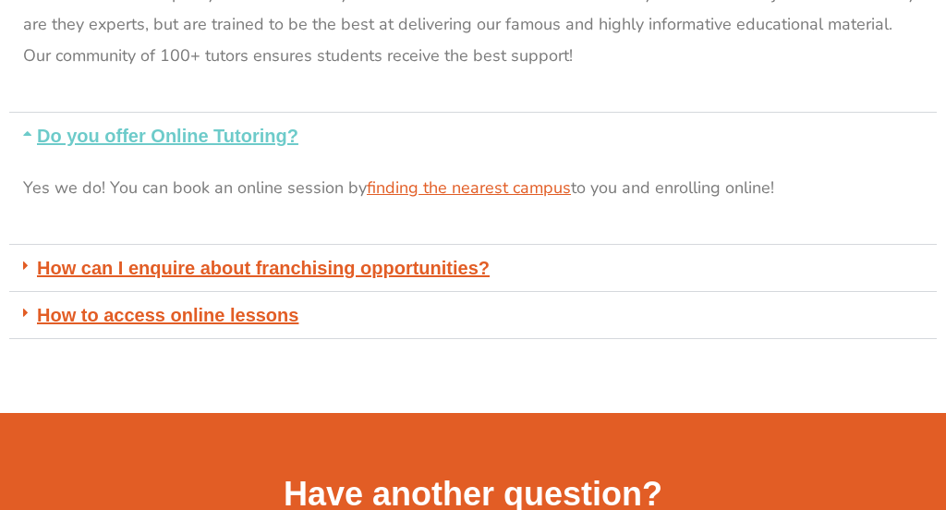
click at [312, 323] on div "How to access online lessons" at bounding box center [472, 315] width 927 height 47
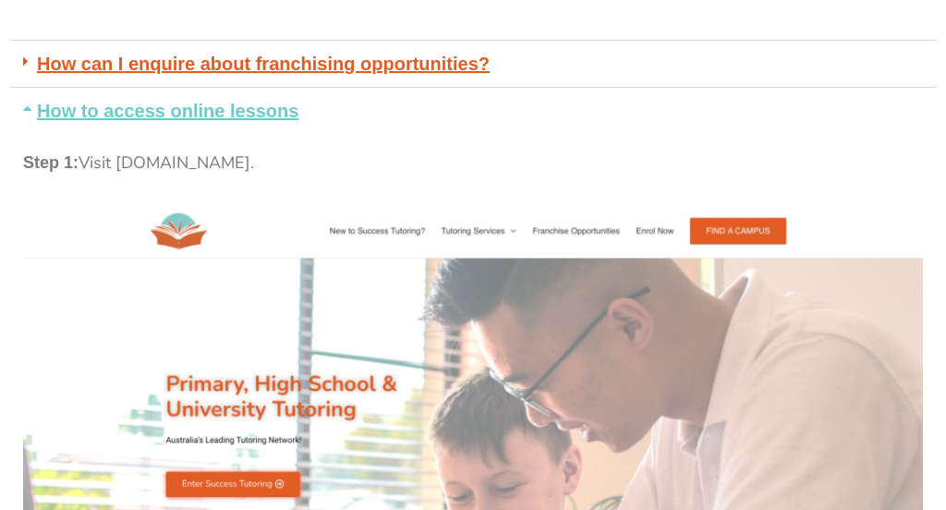
scroll to position [1233, 0]
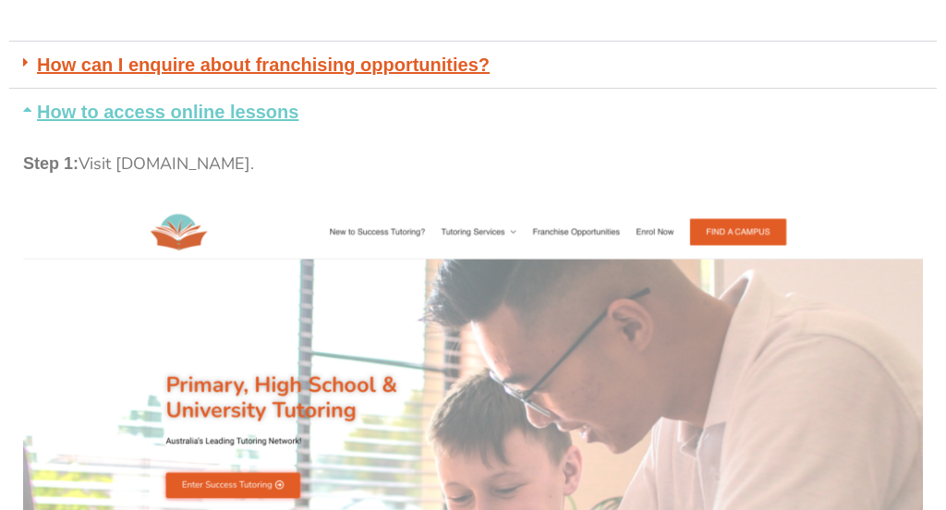
click at [335, 108] on div "How to access online lessons" at bounding box center [472, 112] width 927 height 46
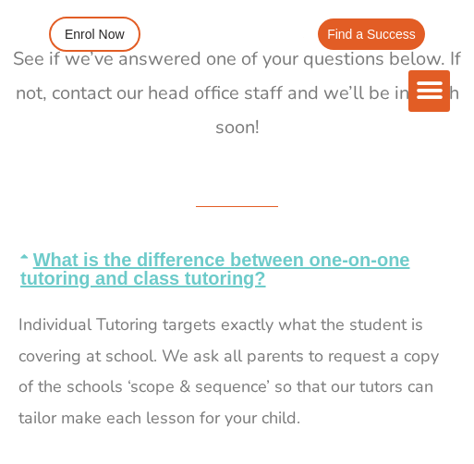
scroll to position [583, 0]
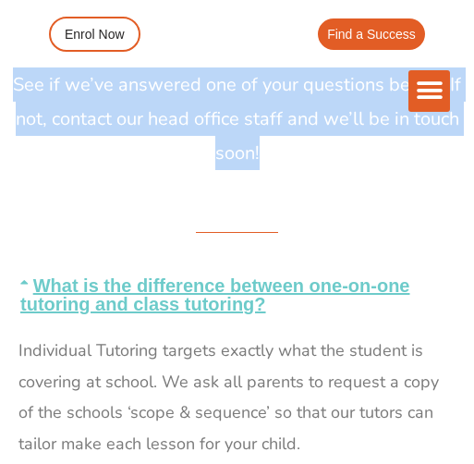
drag, startPoint x: 296, startPoint y: 152, endPoint x: -12, endPoint y: 84, distance: 316.0
copy p "See if we’ve answered one of your questions below. If not, contact our head off…"
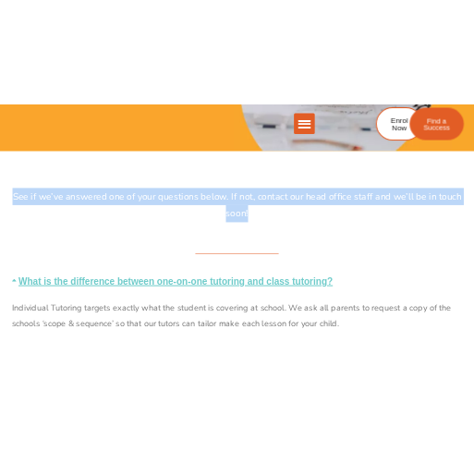
scroll to position [0, 0]
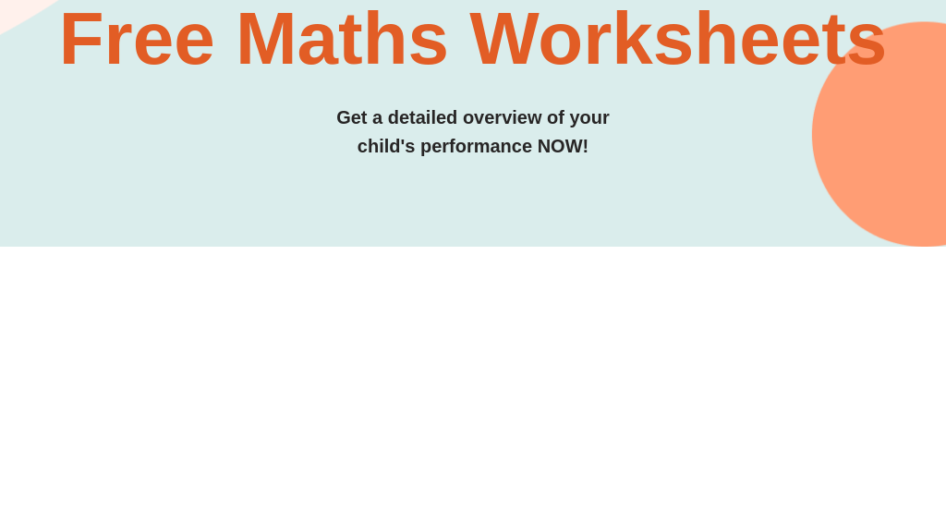
scroll to position [515, 0]
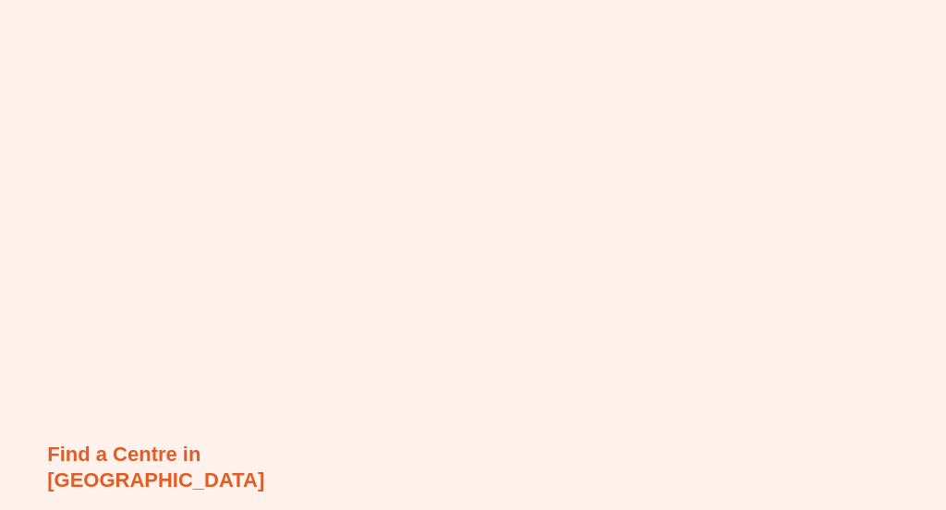
scroll to position [5426, 0]
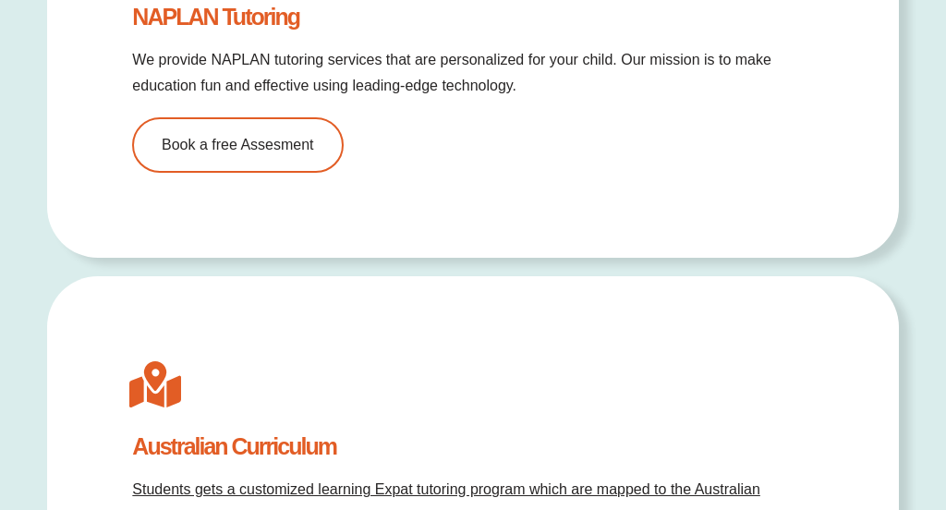
scroll to position [8672, 0]
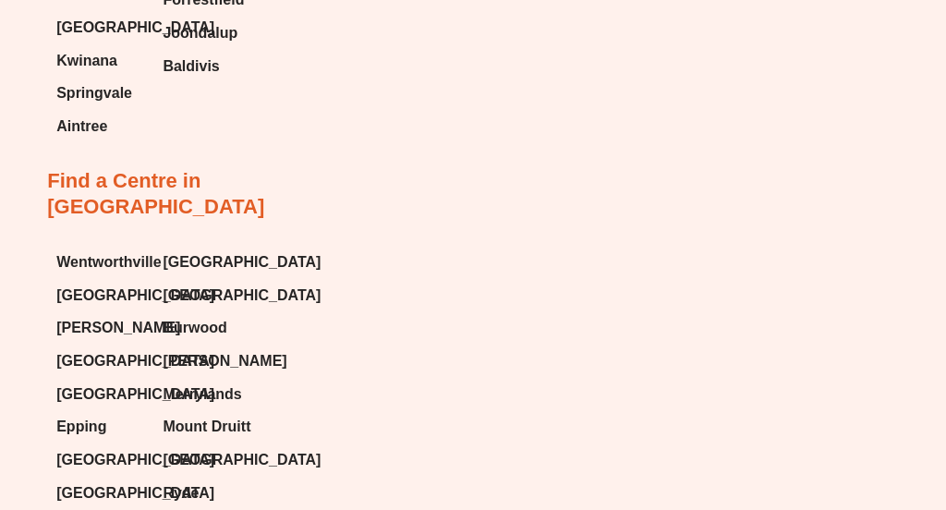
scroll to position [7855, 0]
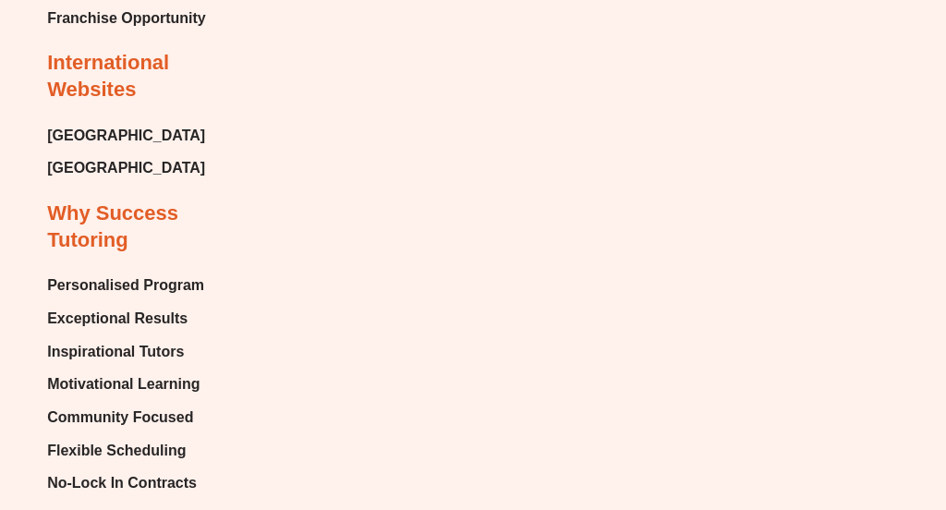
scroll to position [5514, 0]
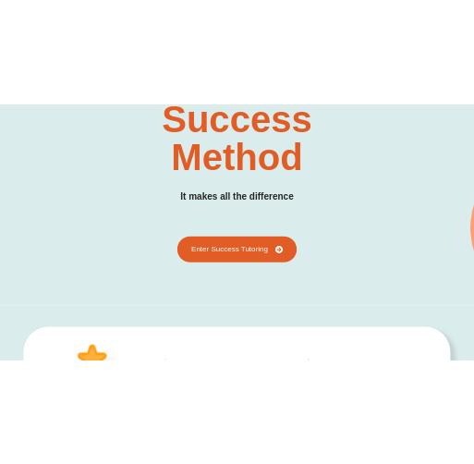
scroll to position [0, 0]
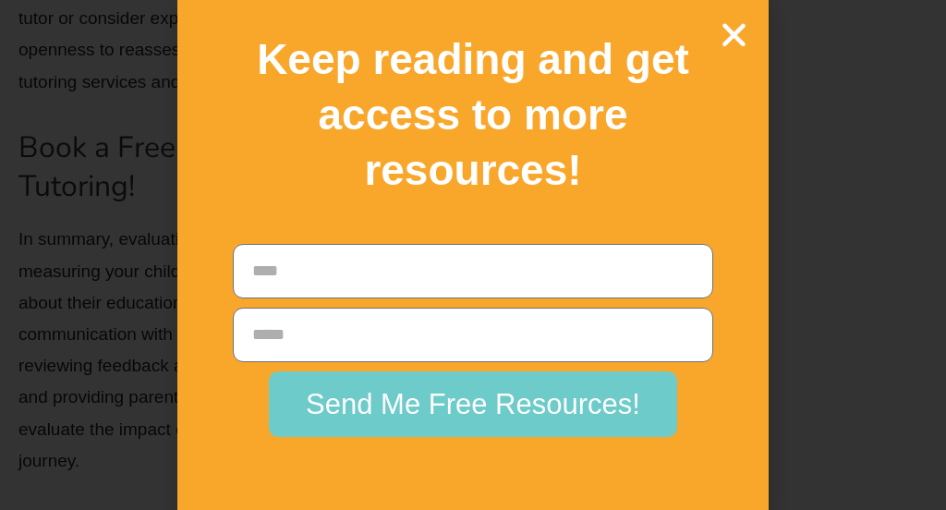
scroll to position [4517, 0]
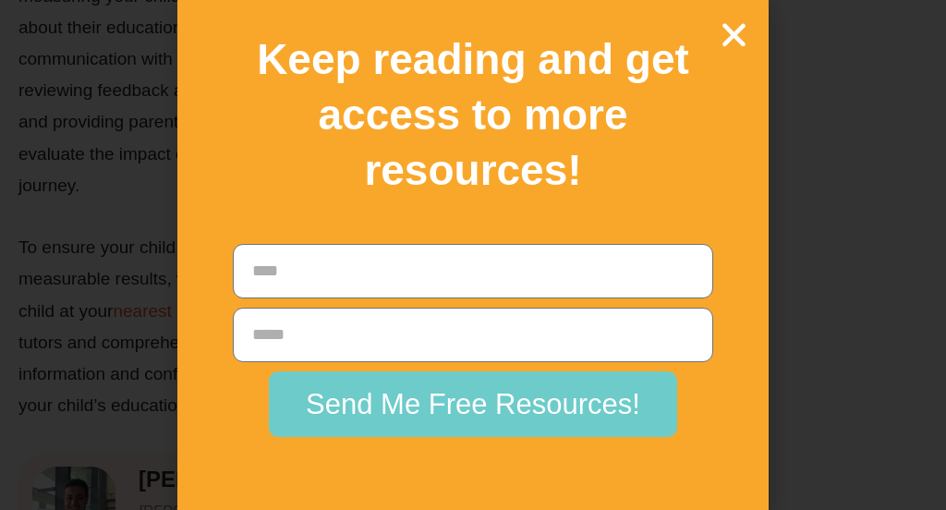
click at [733, 46] on icon "Close" at bounding box center [734, 34] width 32 height 32
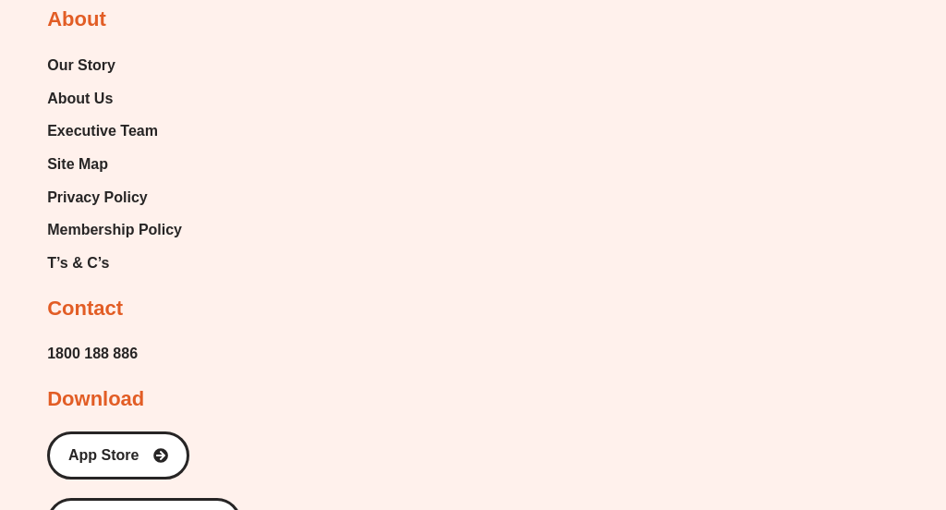
scroll to position [7665, 0]
